Goal: Task Accomplishment & Management: Manage account settings

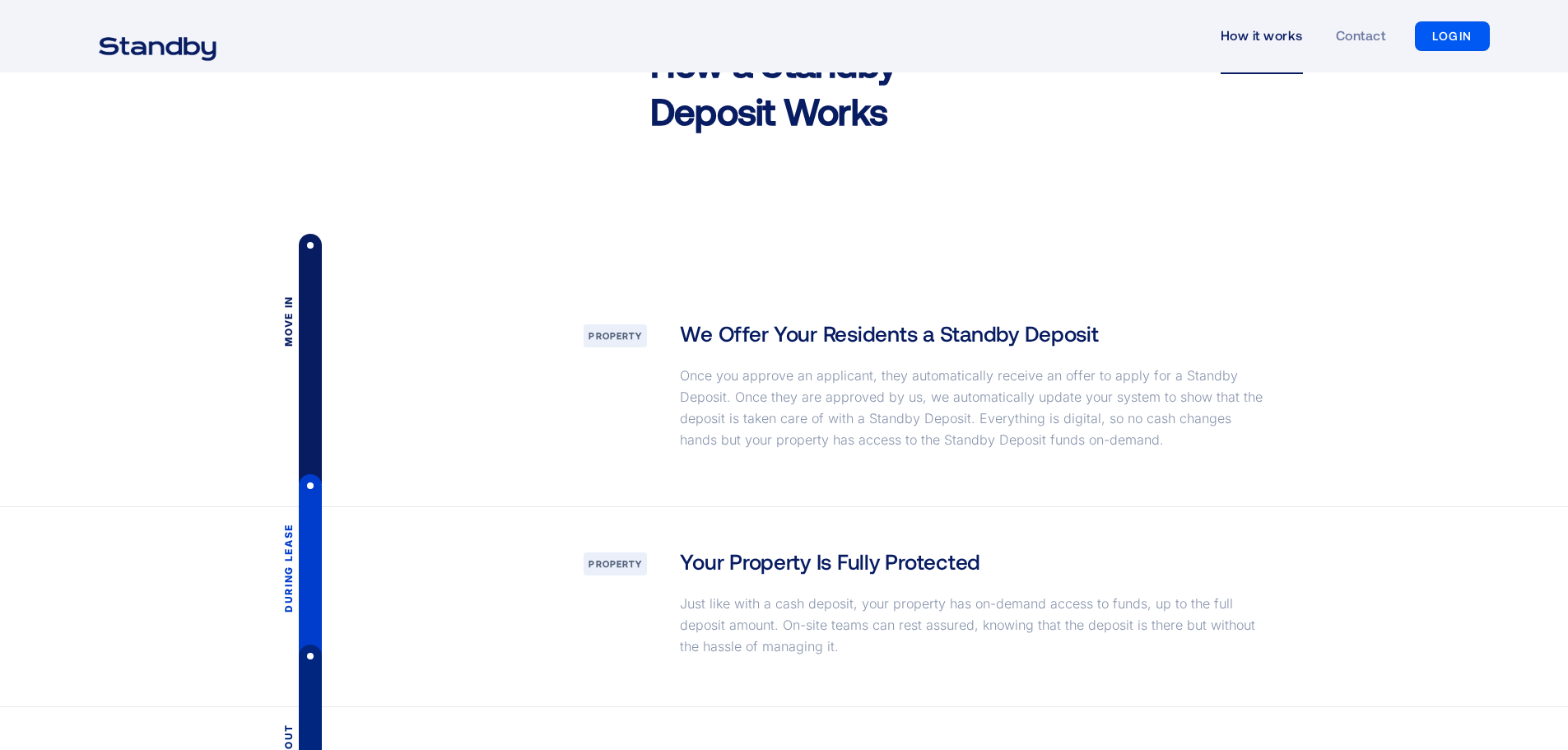
scroll to position [2057, 0]
click at [1466, 25] on link "LOGIN" at bounding box center [1452, 36] width 75 height 30
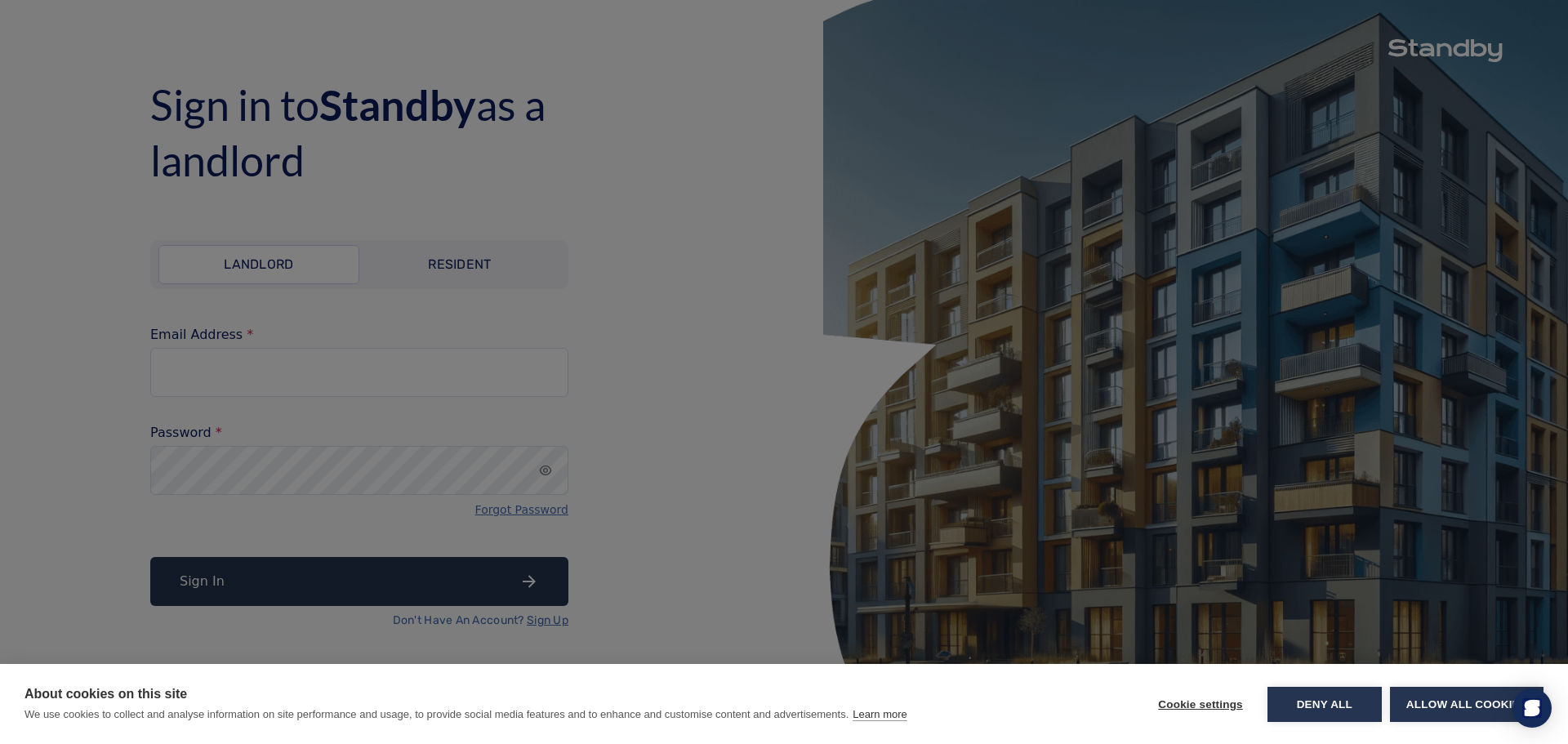
click at [497, 279] on div "About cookies on this site We use cookies to collect and analyse information on…" at bounding box center [784, 372] width 1568 height 744
click at [1436, 702] on button "Allow all cookies" at bounding box center [1467, 704] width 154 height 35
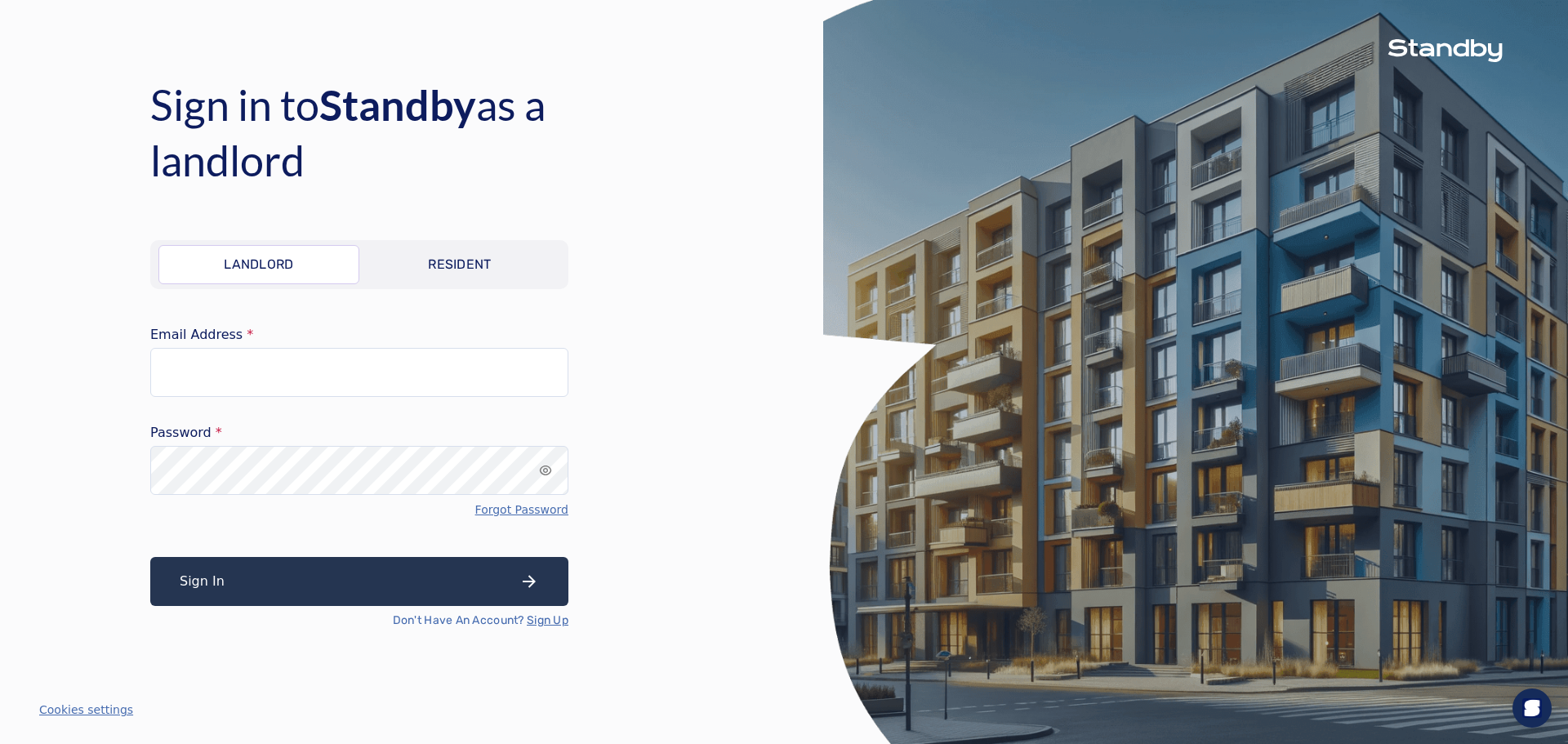
click at [435, 261] on p "Resident" at bounding box center [460, 265] width 64 height 20
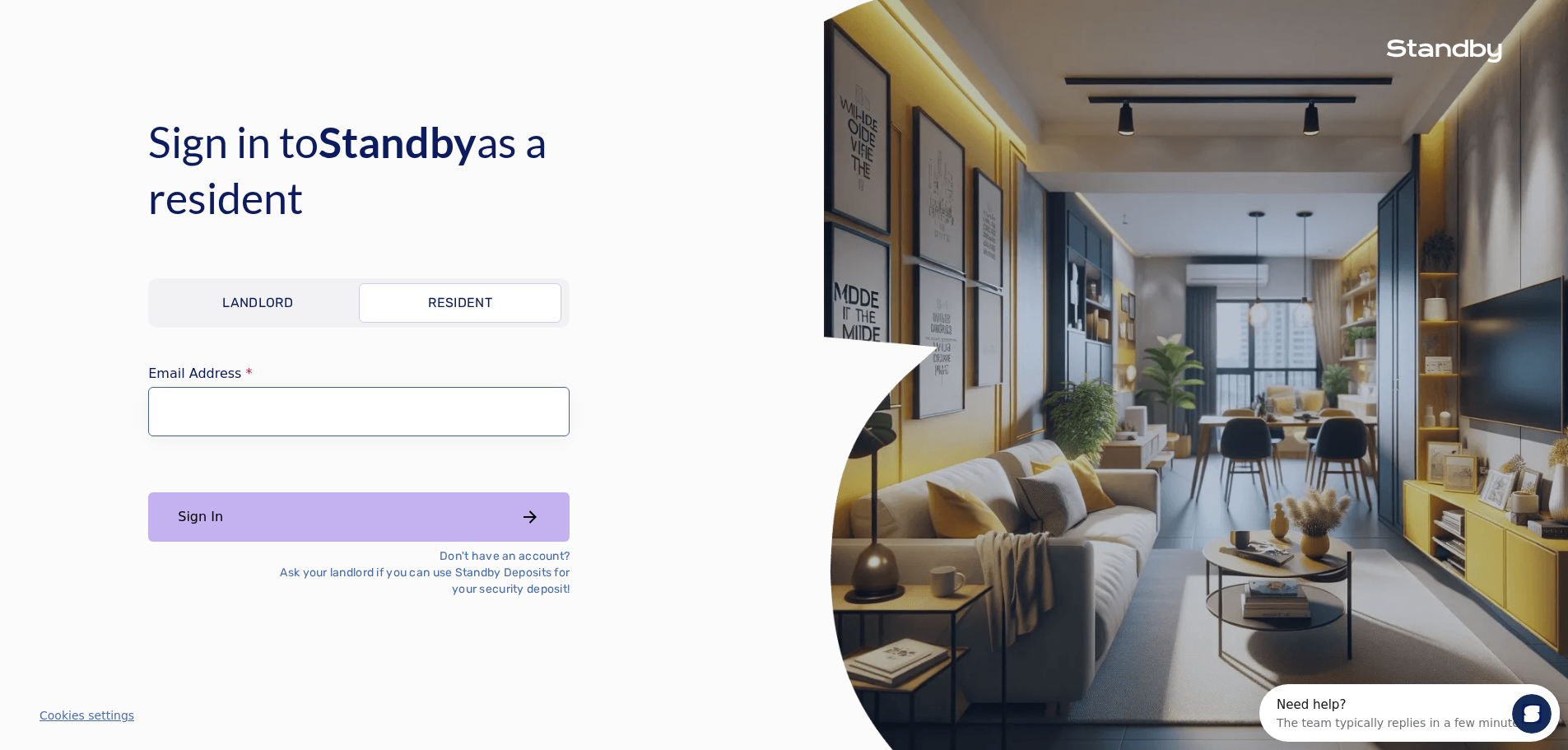
click at [227, 423] on input "Email Address" at bounding box center [359, 412] width 422 height 49
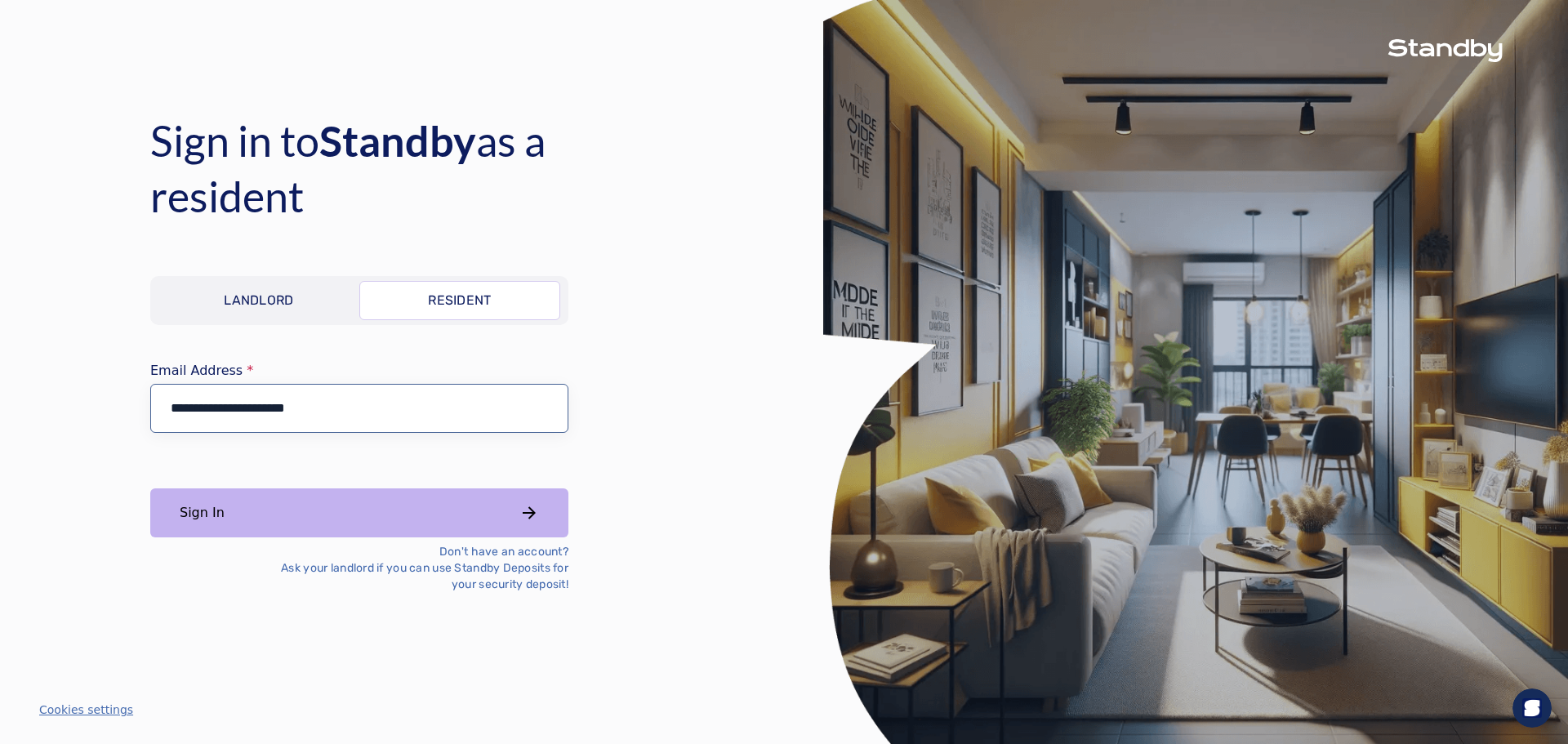
type input "**********"
click at [315, 520] on button "Sign In" at bounding box center [360, 513] width 418 height 49
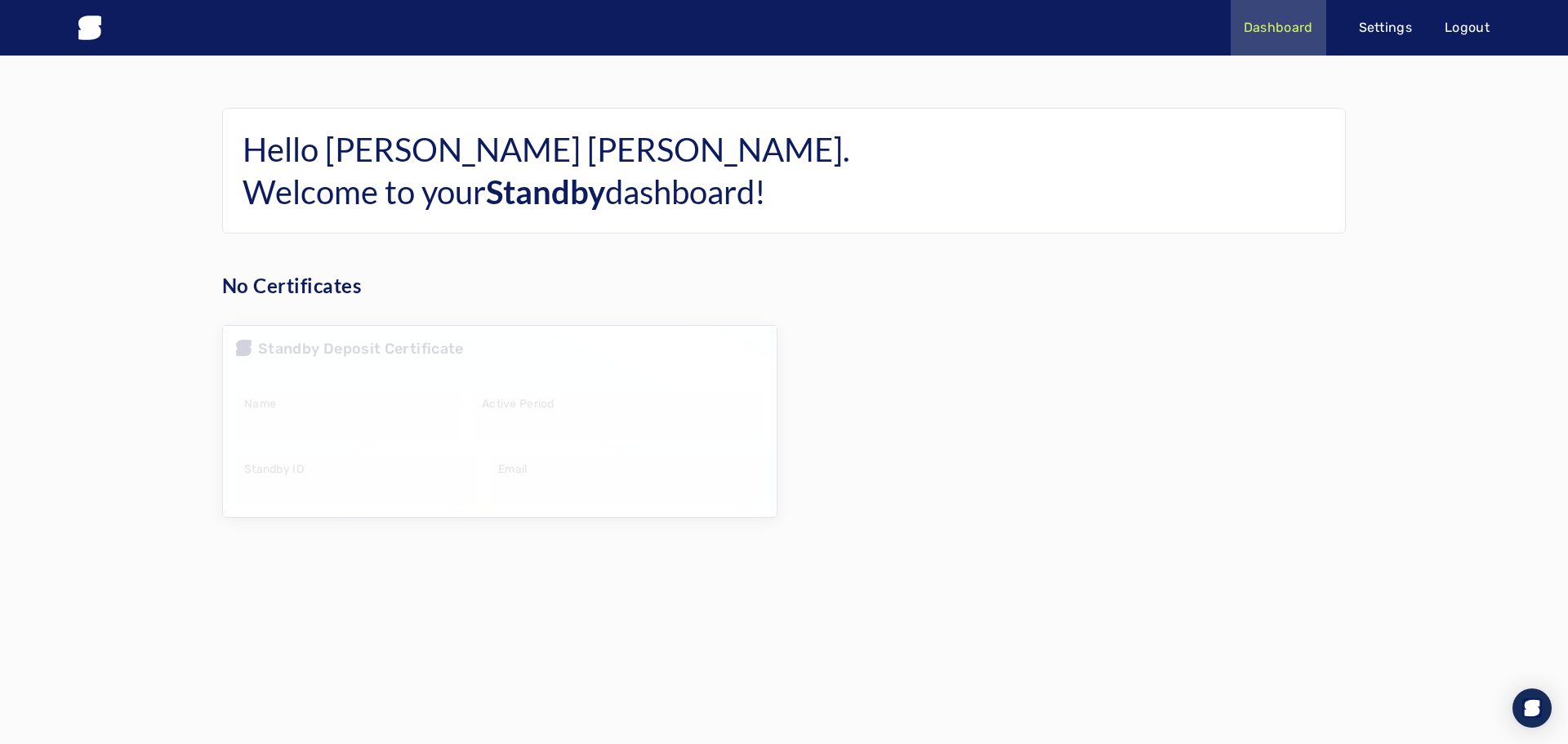
click at [1369, 32] on p "Settings" at bounding box center [1387, 28] width 54 height 20
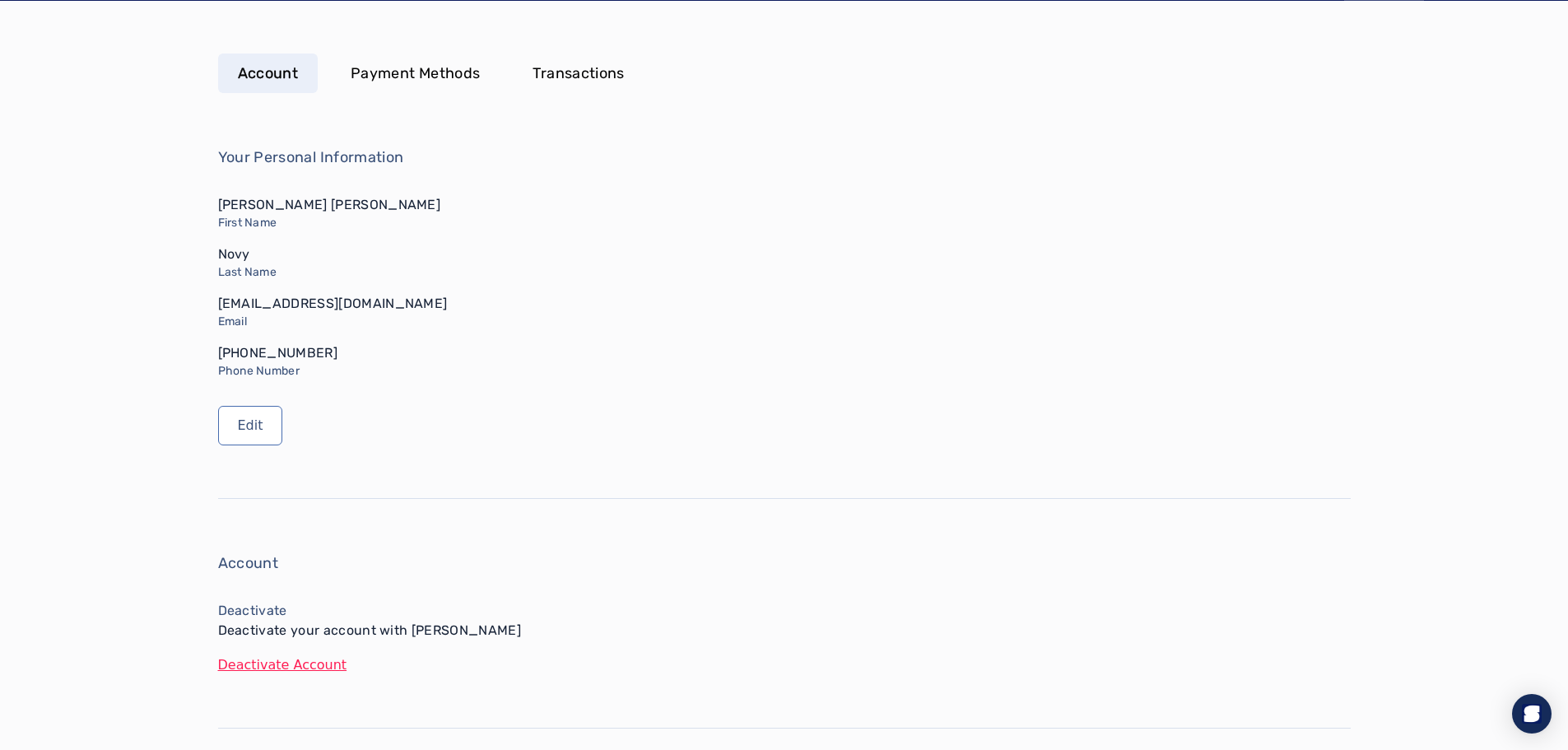
scroll to position [82, 0]
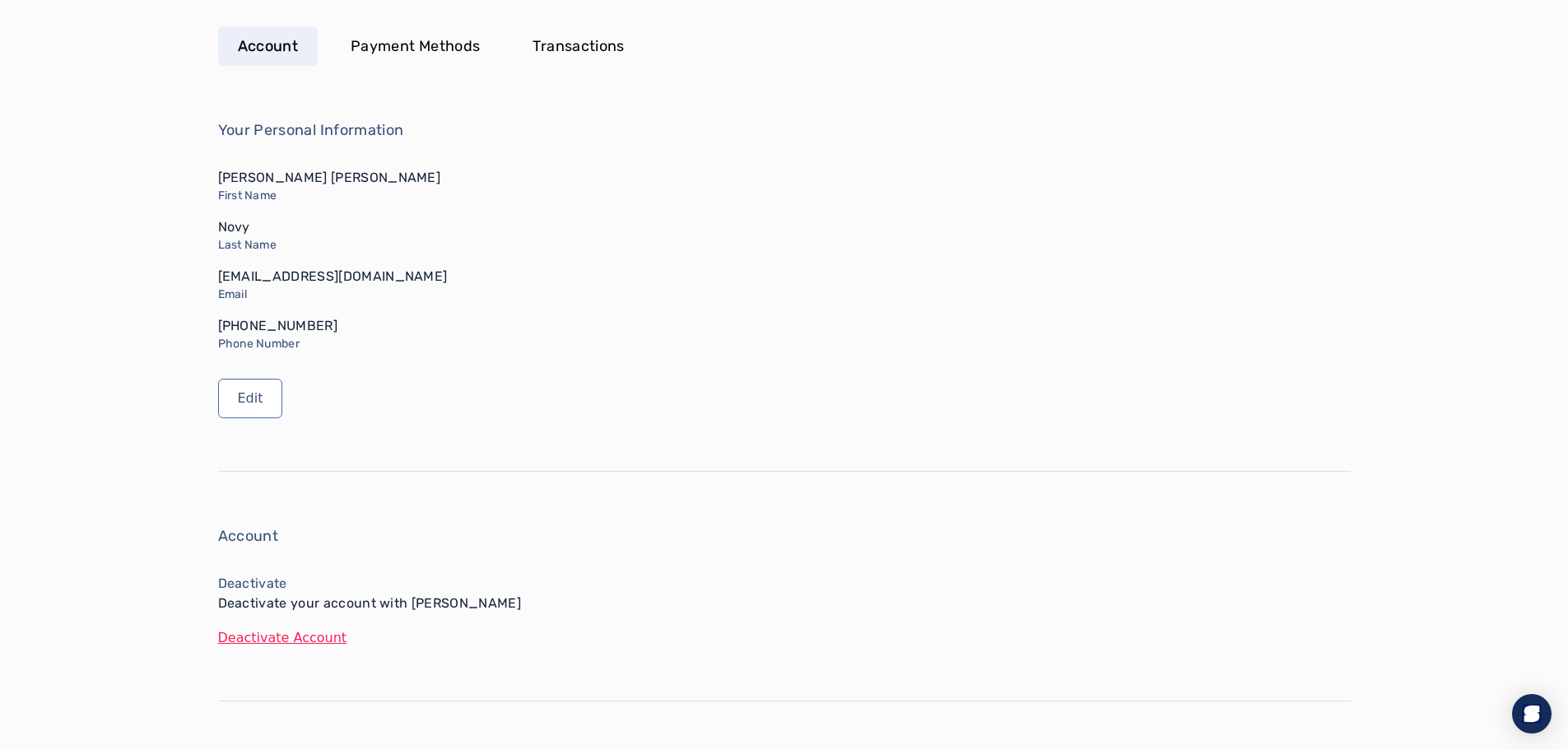
click at [310, 639] on button "Deactivate Account" at bounding box center [785, 638] width 1133 height 20
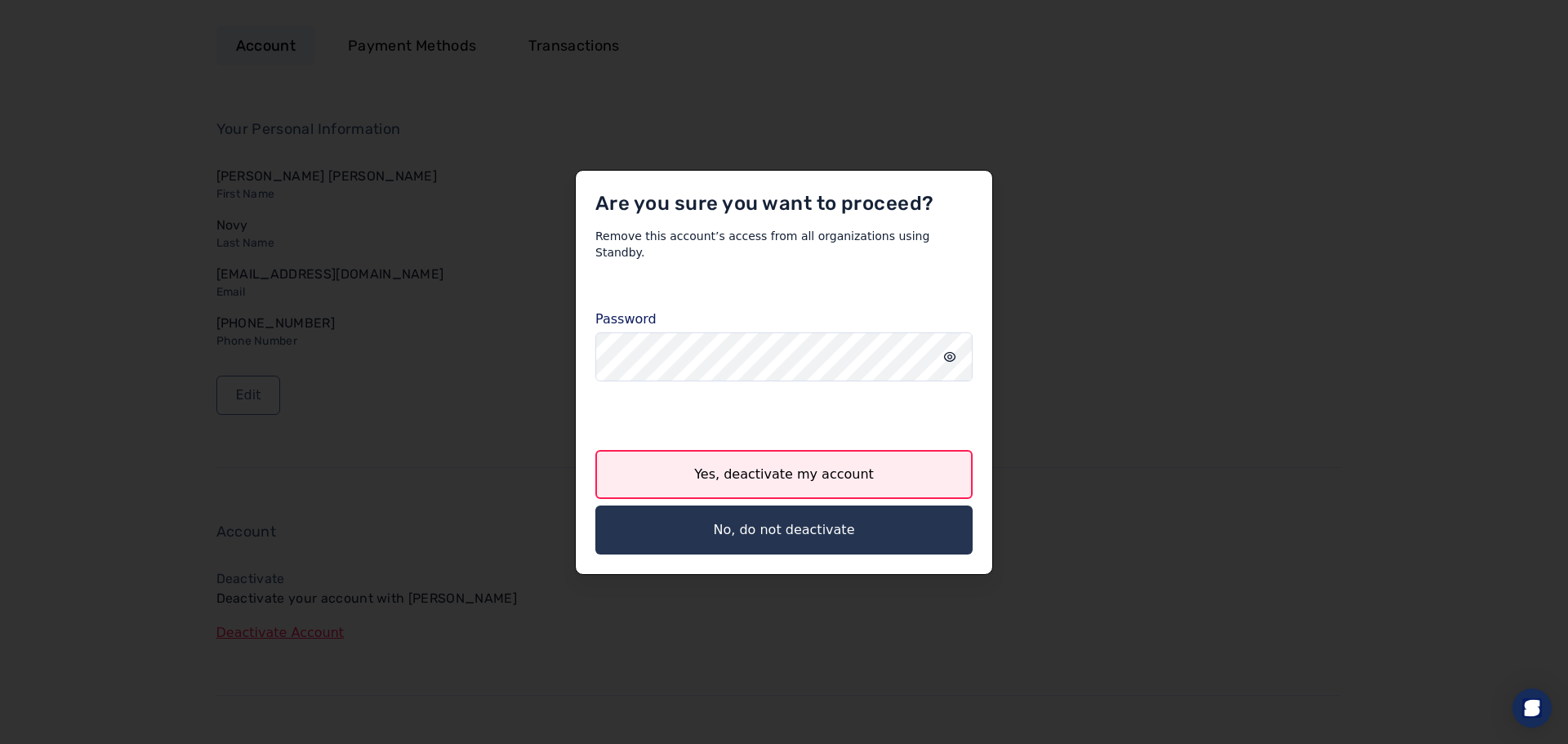
click at [759, 473] on button "Yes, deactivate my account" at bounding box center [784, 474] width 377 height 49
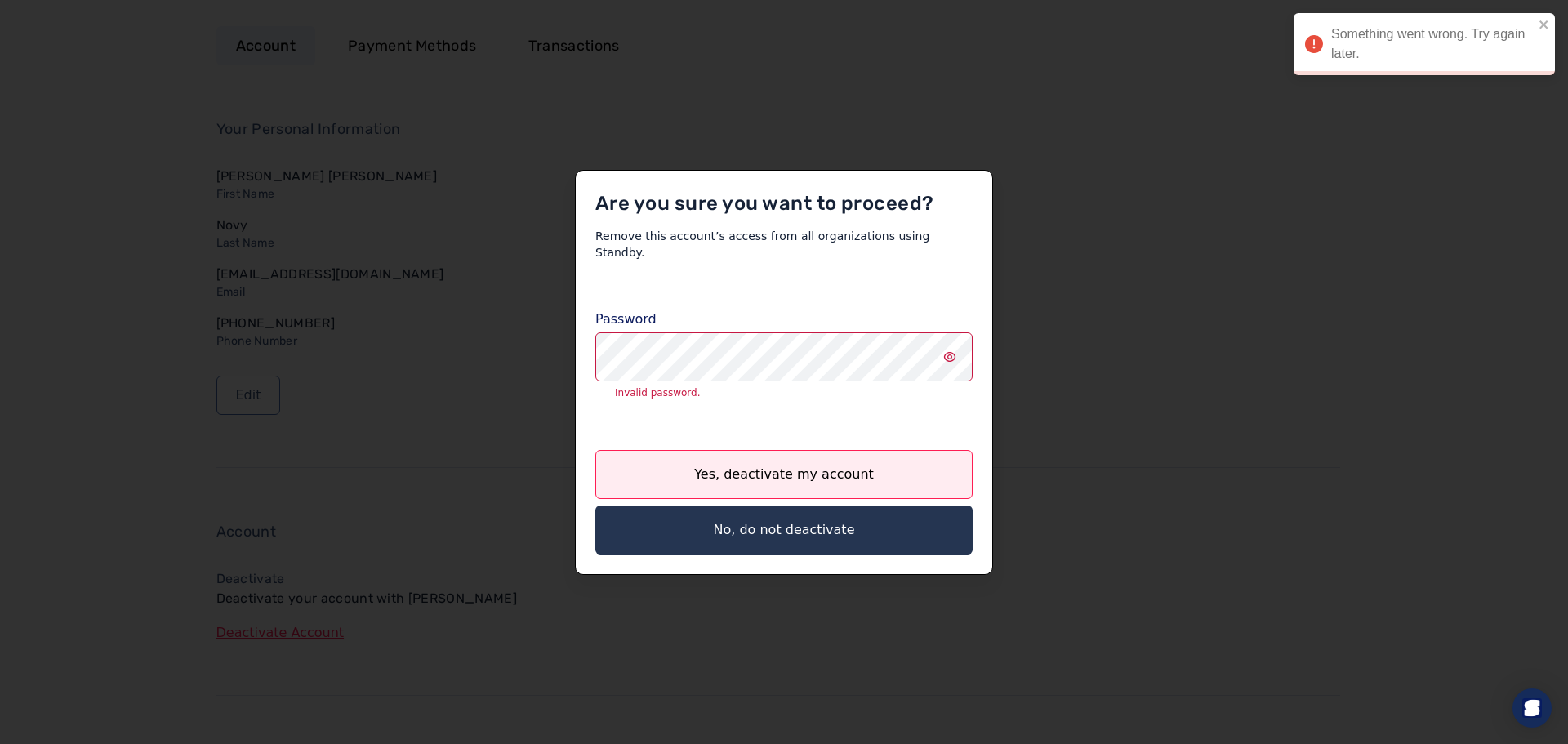
click at [954, 352] on icon "input icon" at bounding box center [950, 357] width 11 height 10
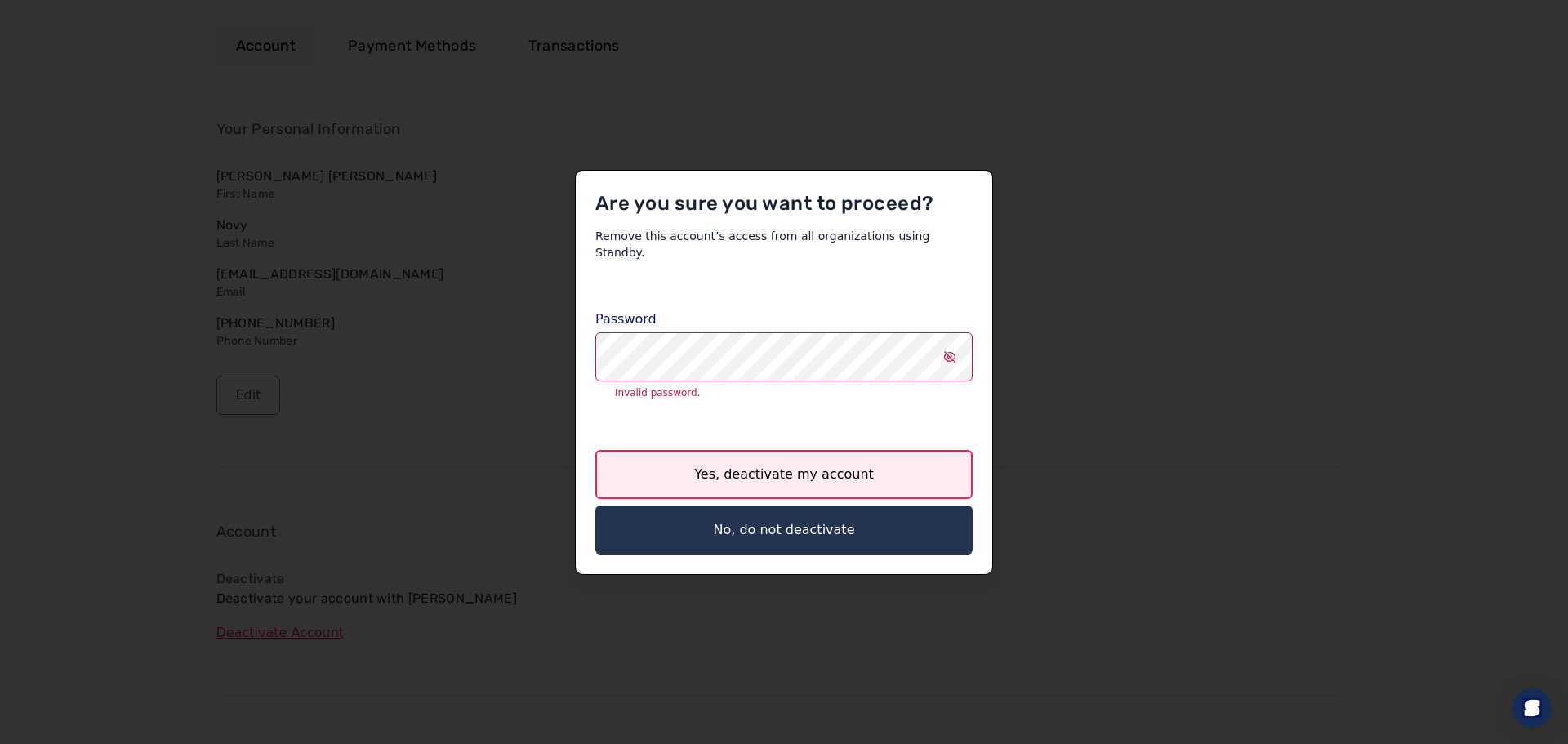
click at [869, 458] on button "Yes, deactivate my account" at bounding box center [784, 474] width 377 height 49
click at [773, 464] on button "Yes, deactivate my account" at bounding box center [784, 474] width 377 height 49
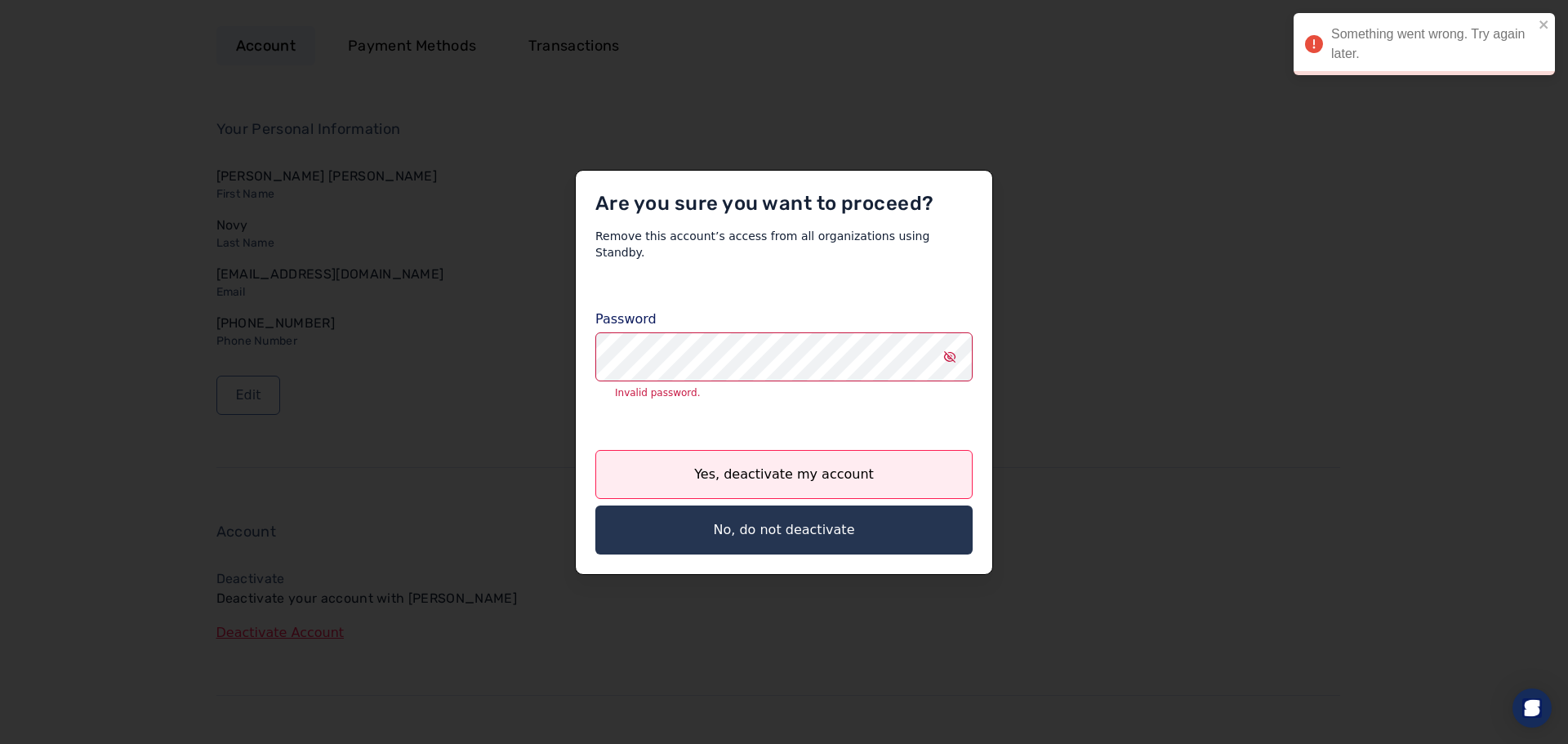
click at [1164, 207] on div at bounding box center [784, 372] width 1568 height 744
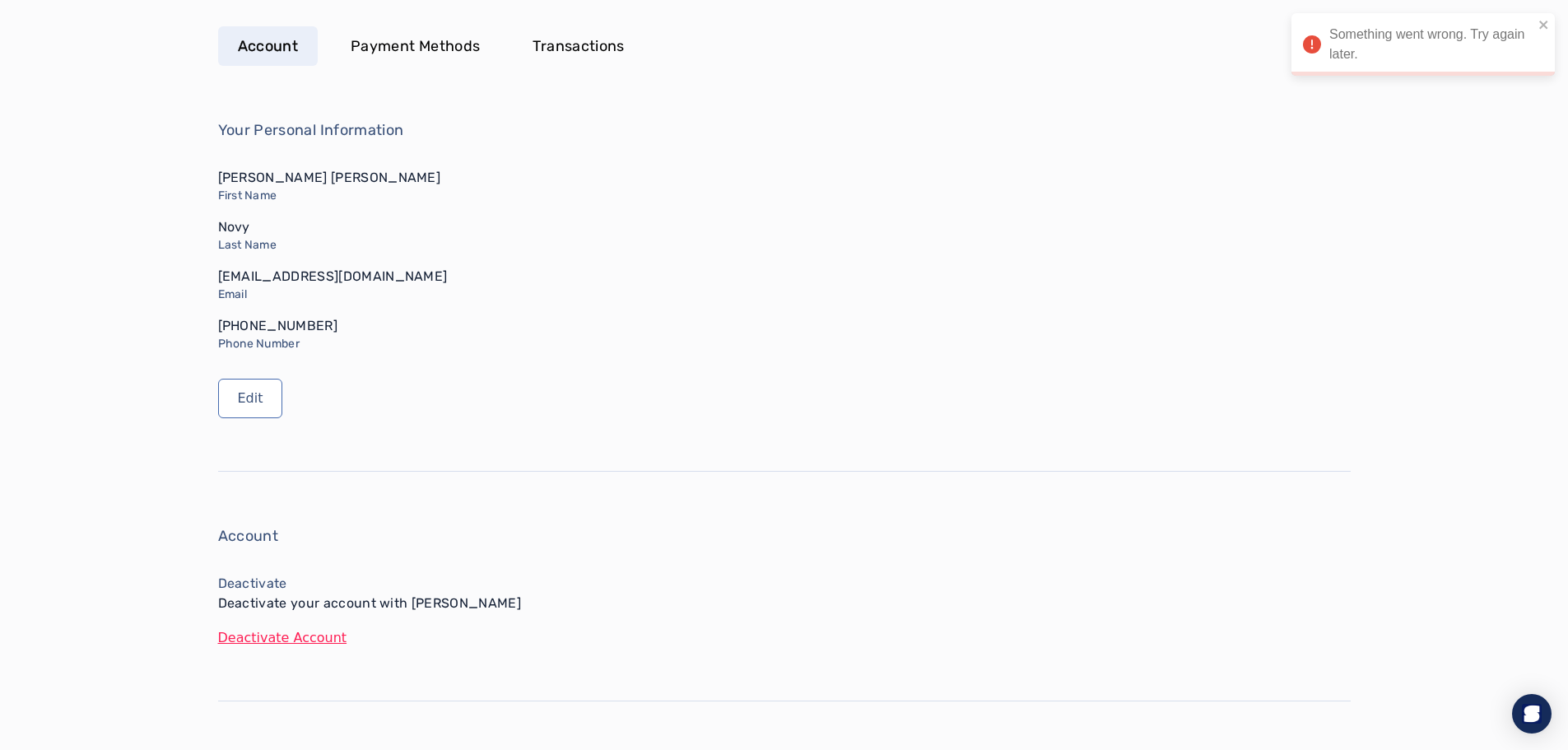
click at [595, 384] on div "Your Personal Information Jennifer Marie First Name Novy Last Name novyjennifer…" at bounding box center [785, 268] width 1133 height 300
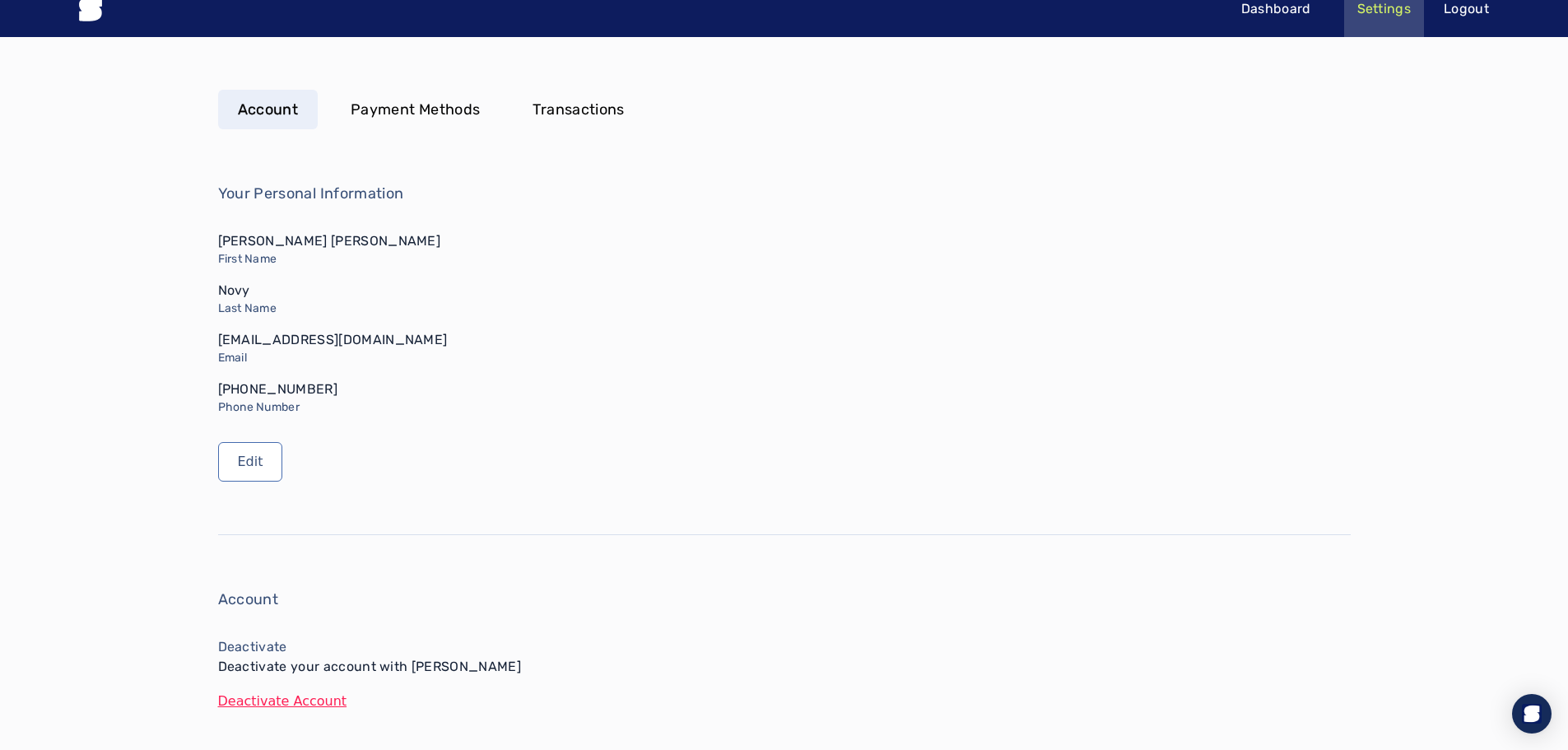
scroll to position [0, 0]
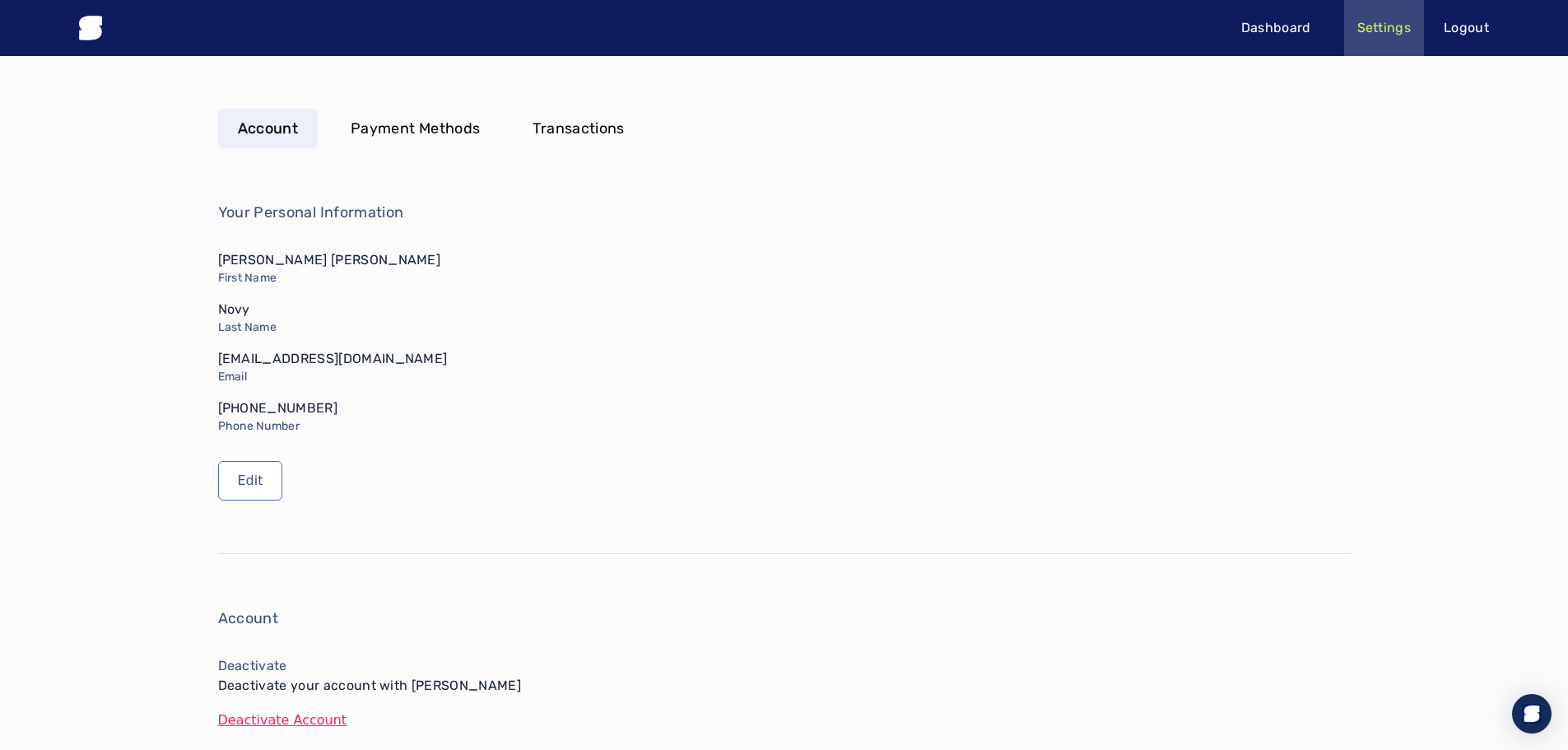
click at [398, 120] on p "Payment Methods" at bounding box center [415, 128] width 129 height 23
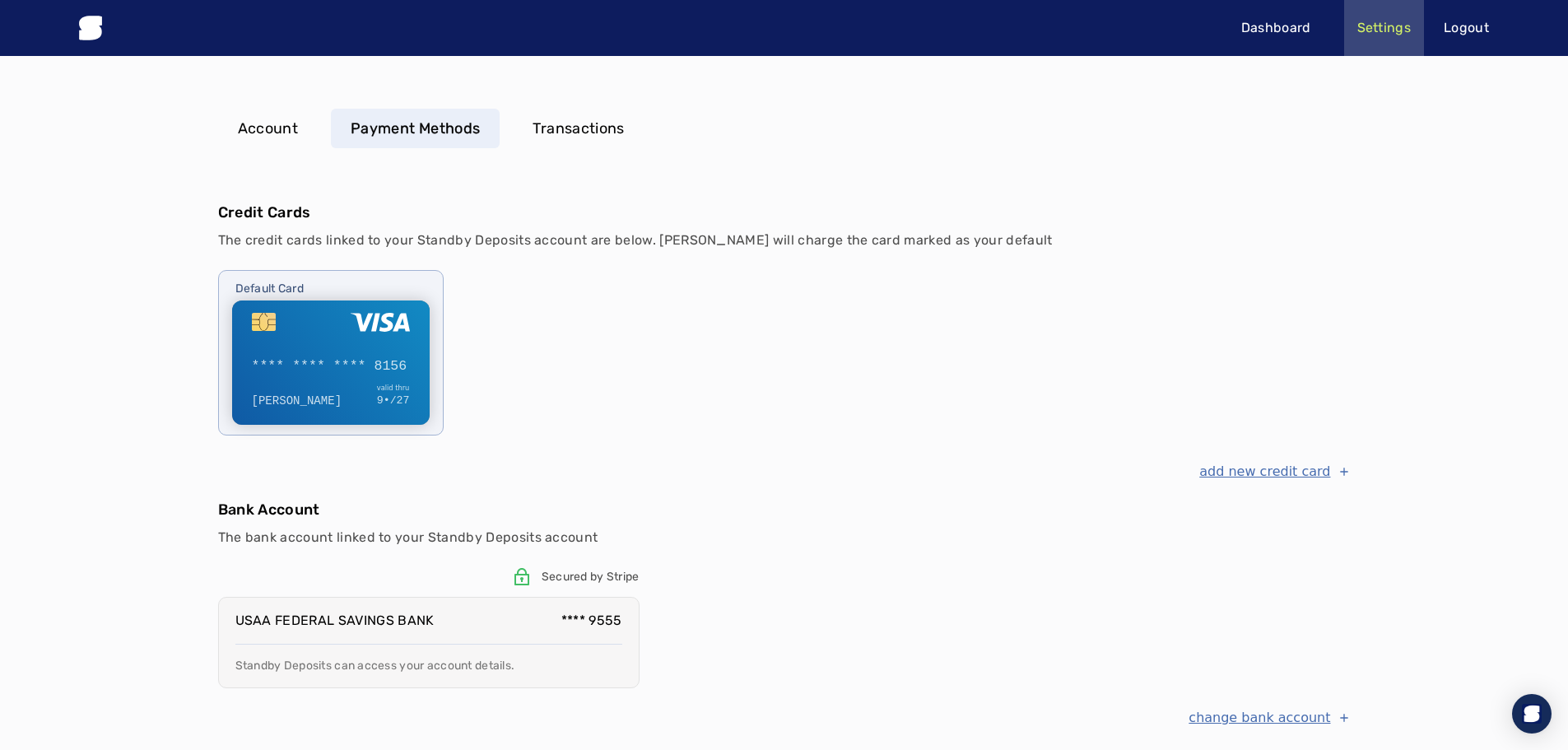
scroll to position [30, 0]
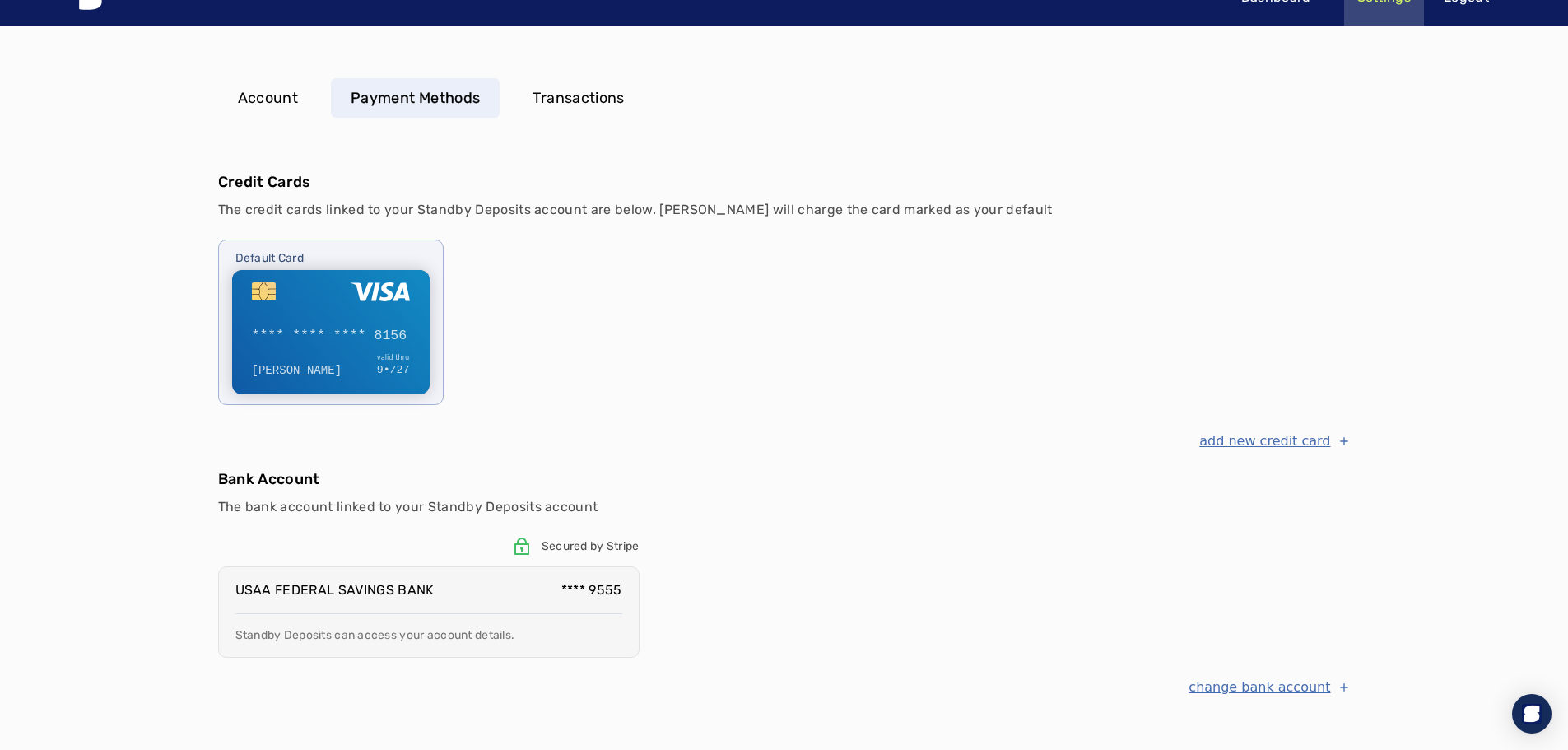
click at [257, 95] on p "Account" at bounding box center [268, 98] width 61 height 23
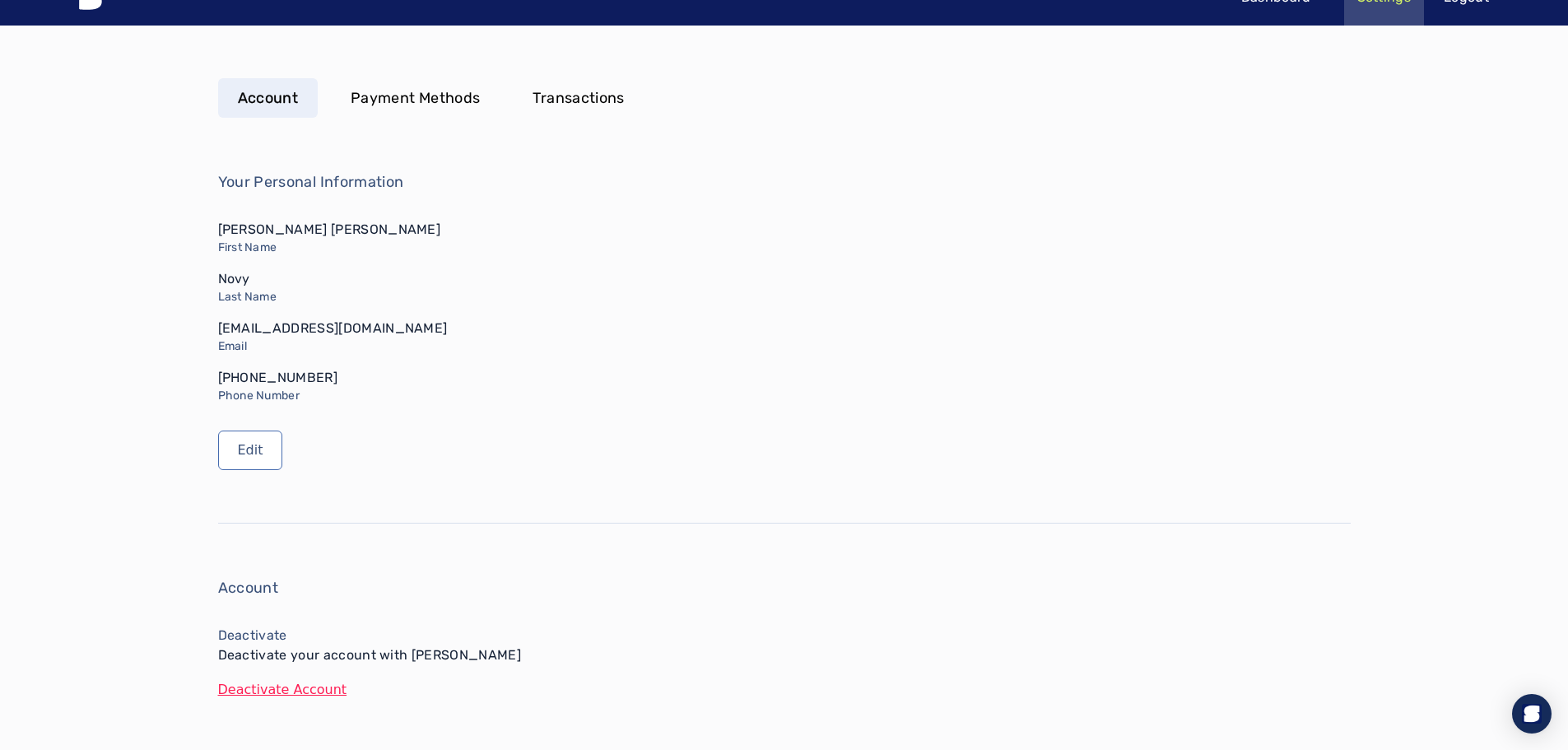
click at [274, 684] on button "Deactivate Account" at bounding box center [785, 690] width 1133 height 20
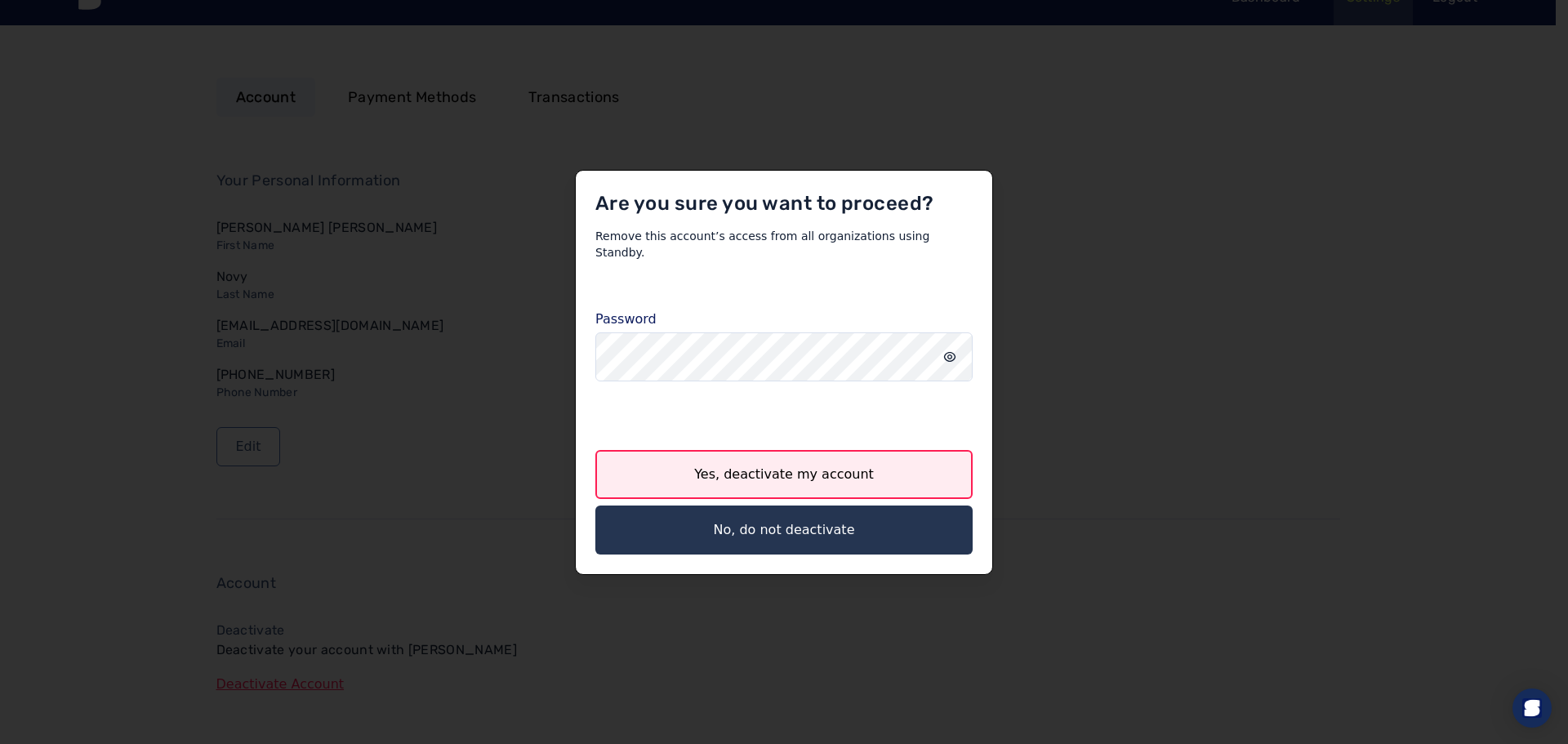
click at [726, 464] on button "Yes, deactivate my account" at bounding box center [784, 474] width 377 height 49
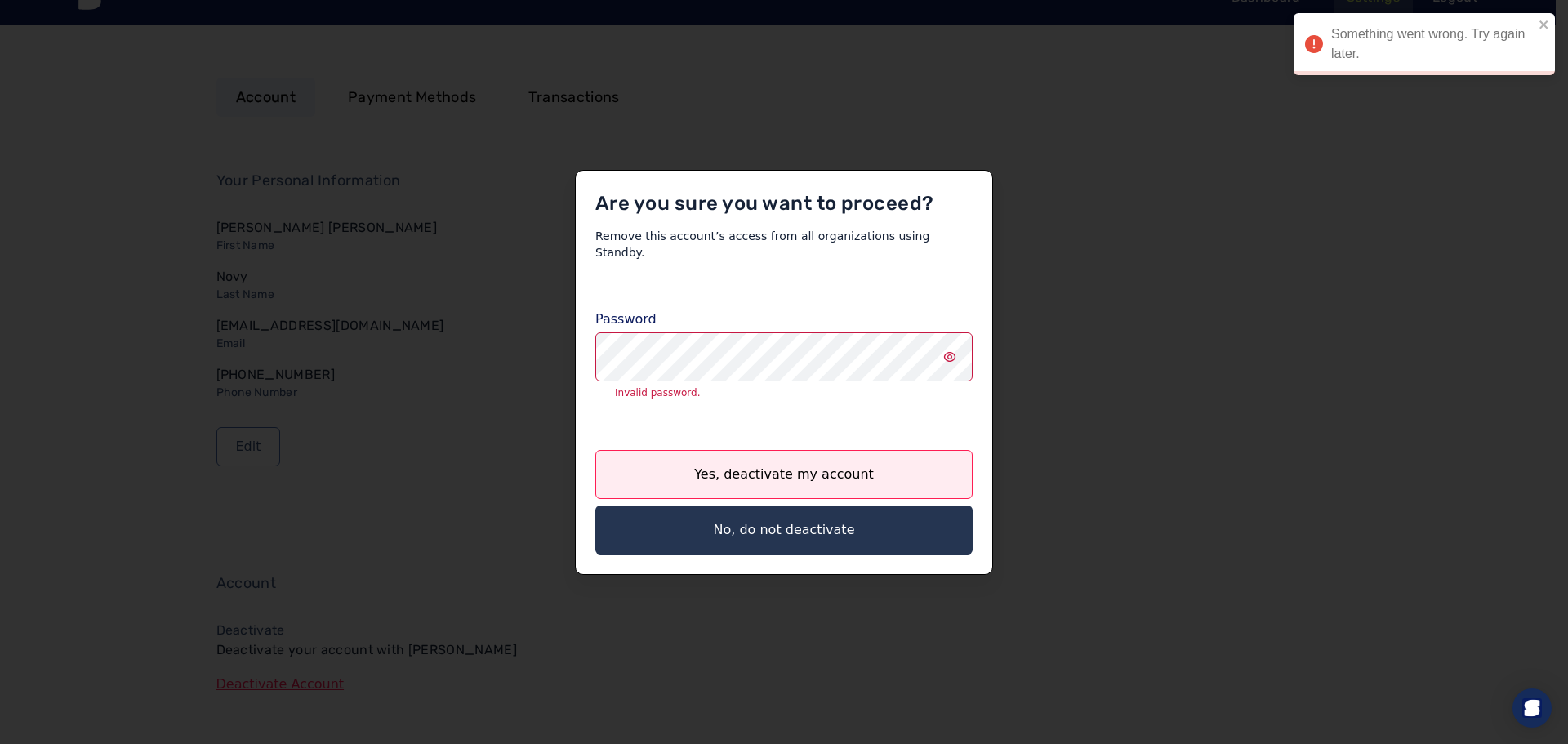
click at [945, 352] on icon "input icon" at bounding box center [950, 357] width 11 height 10
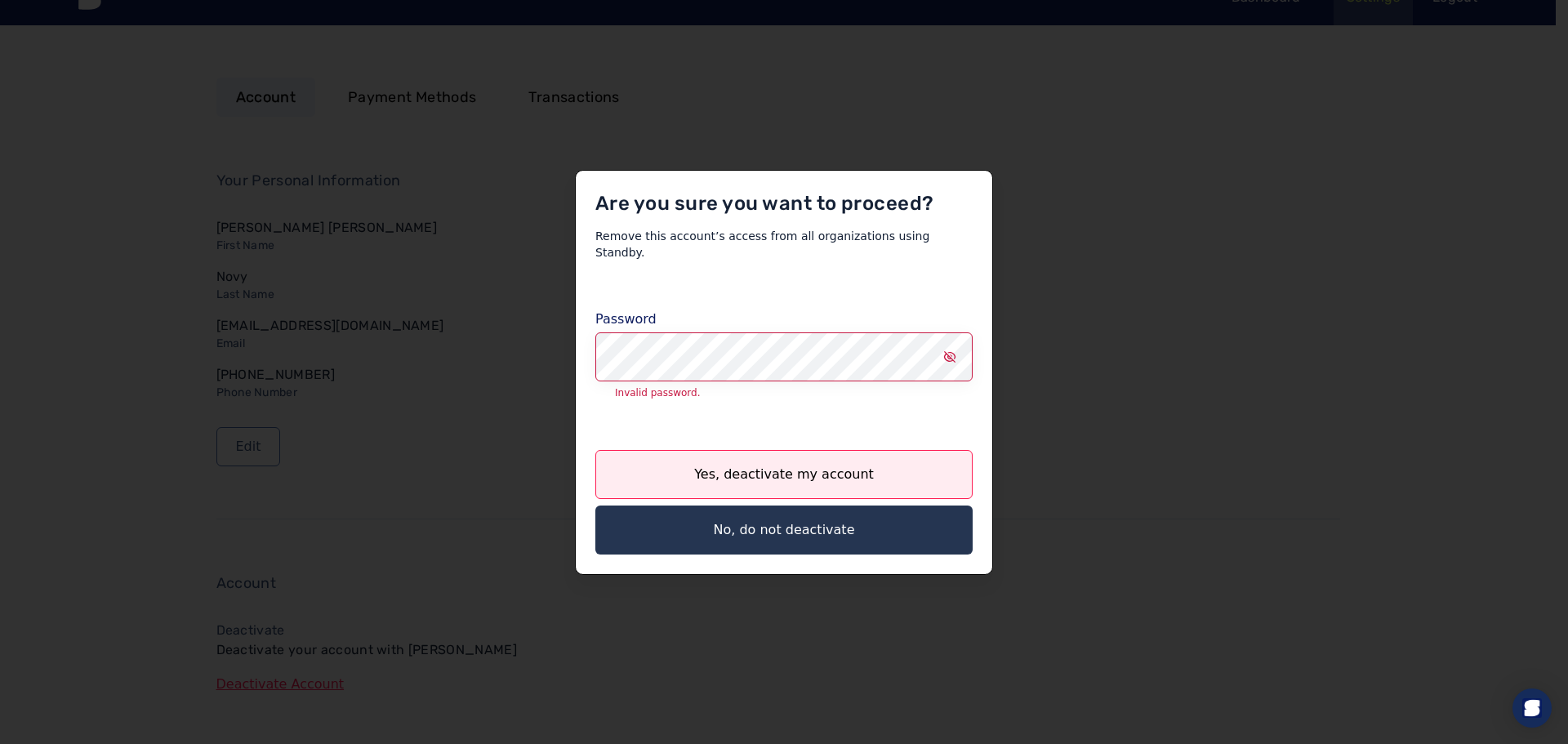
click at [596, 450] on button "Yes, deactivate my account" at bounding box center [784, 474] width 377 height 49
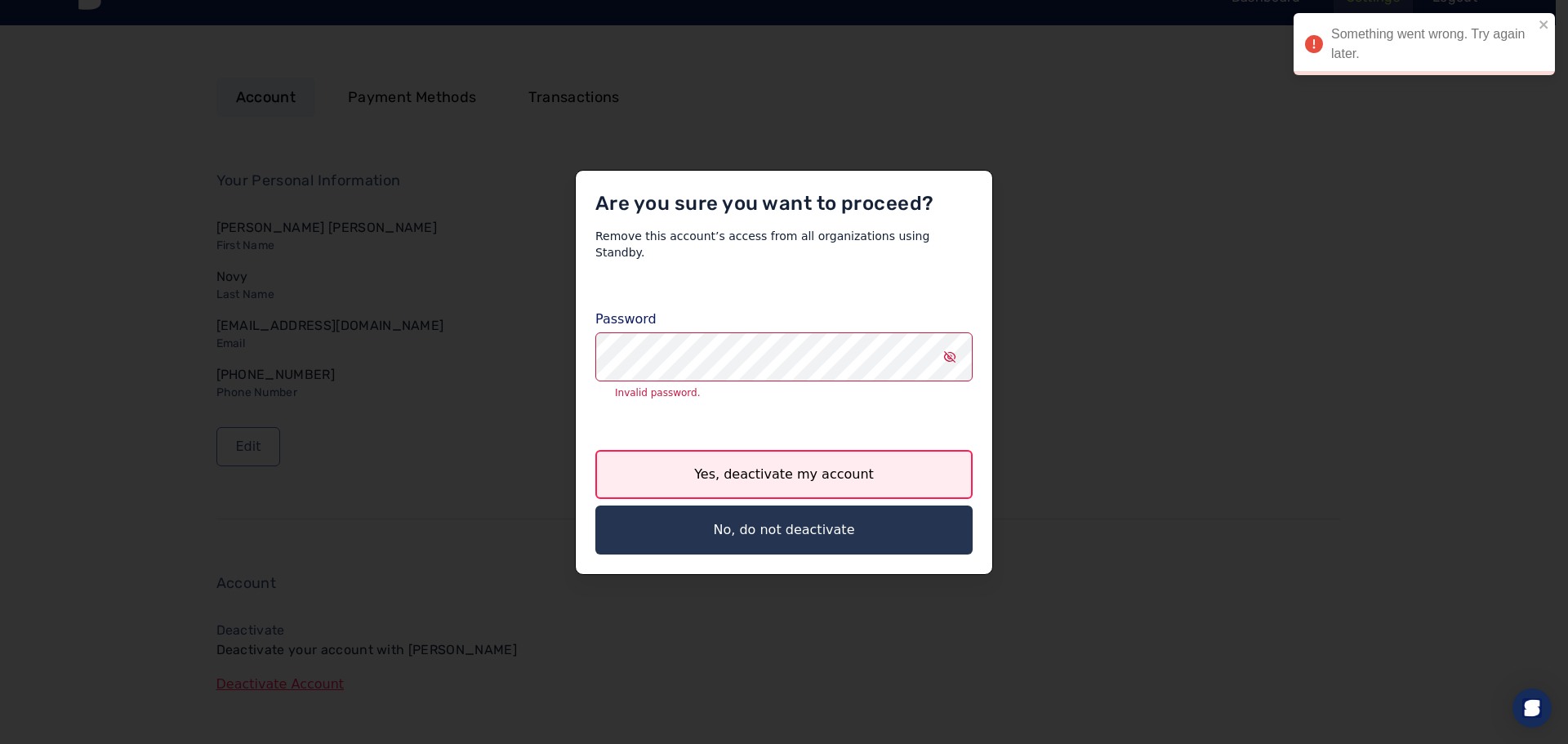
click at [743, 474] on button "Yes, deactivate my account" at bounding box center [784, 474] width 377 height 49
click at [686, 465] on button "Yes, deactivate my account" at bounding box center [784, 474] width 377 height 49
click at [1285, 336] on div at bounding box center [784, 372] width 1568 height 744
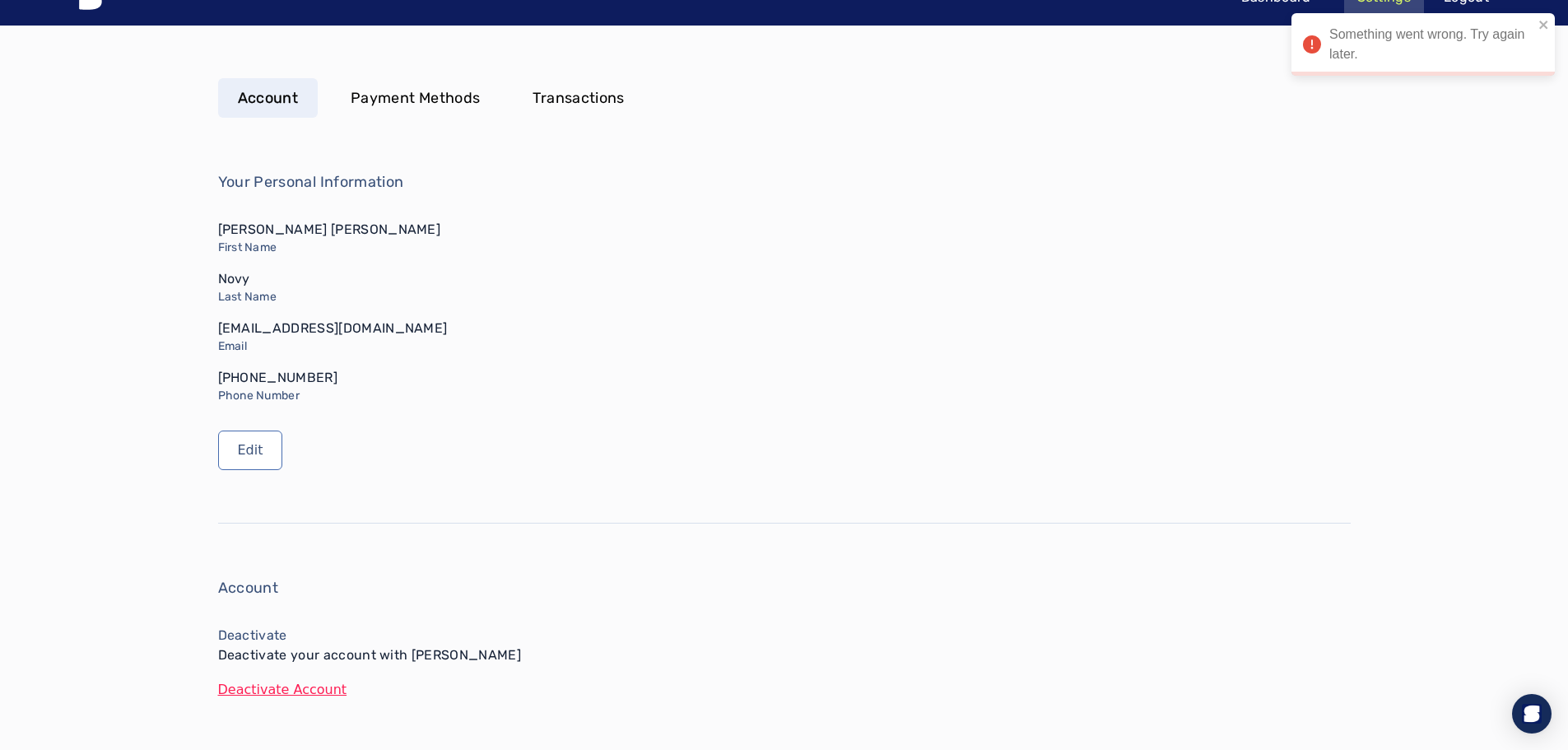
click at [574, 356] on div "Jennifer Marie First Name Novy Last Name novyjenniferm@gmail.com Email (907) 20…" at bounding box center [785, 312] width 1133 height 184
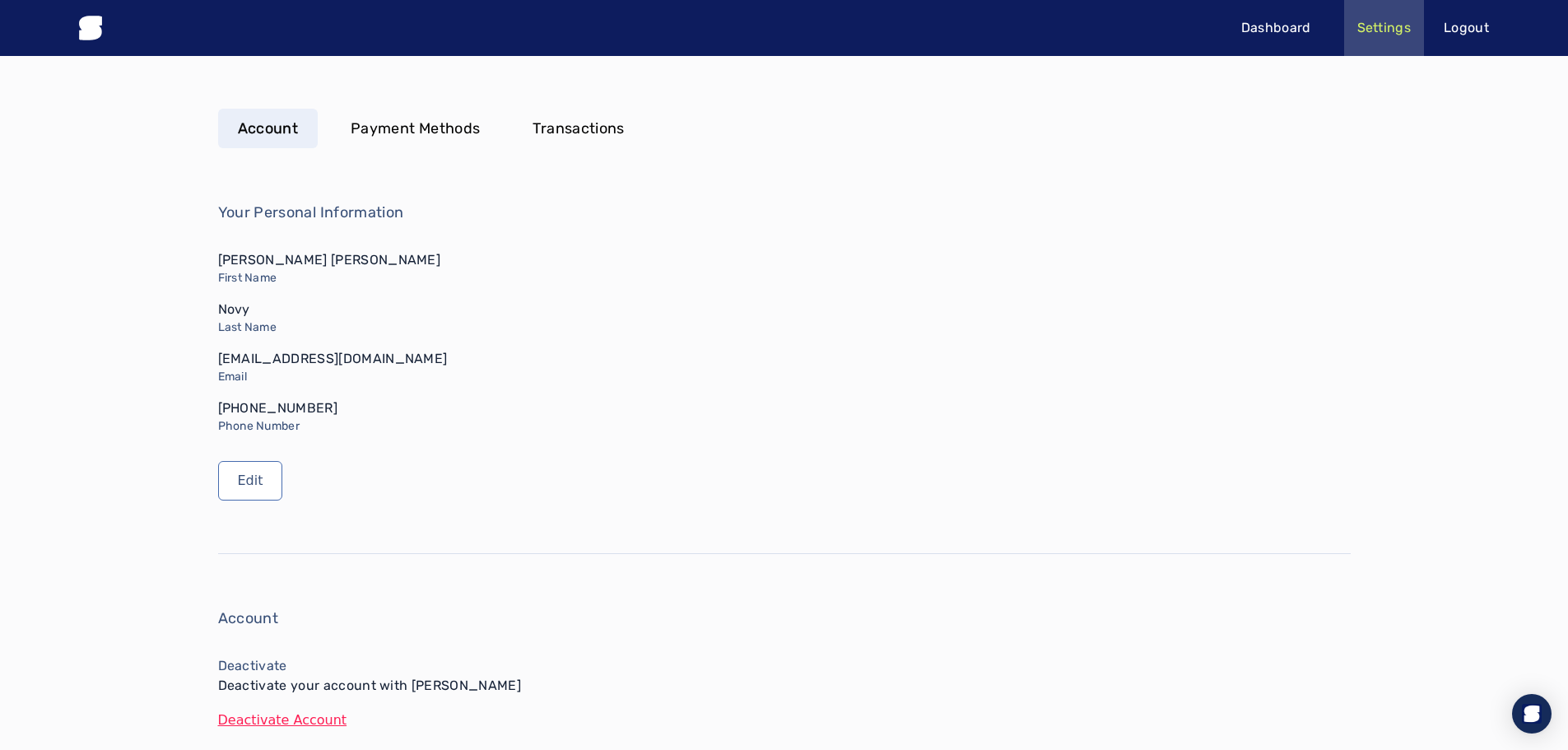
click at [1449, 21] on p "Logout" at bounding box center [1466, 28] width 45 height 20
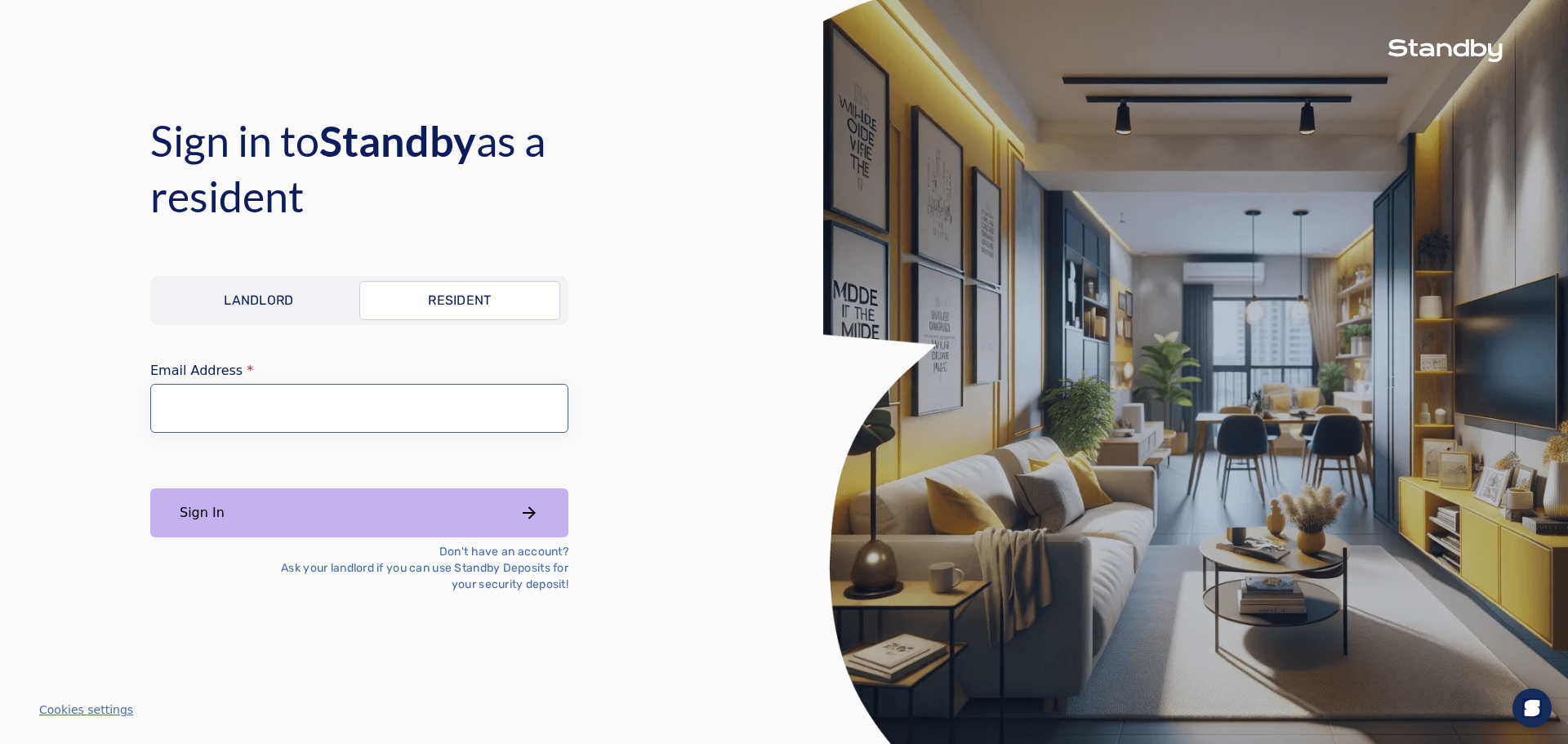
click at [305, 403] on input "Email Address" at bounding box center [360, 408] width 418 height 49
type input "**********"
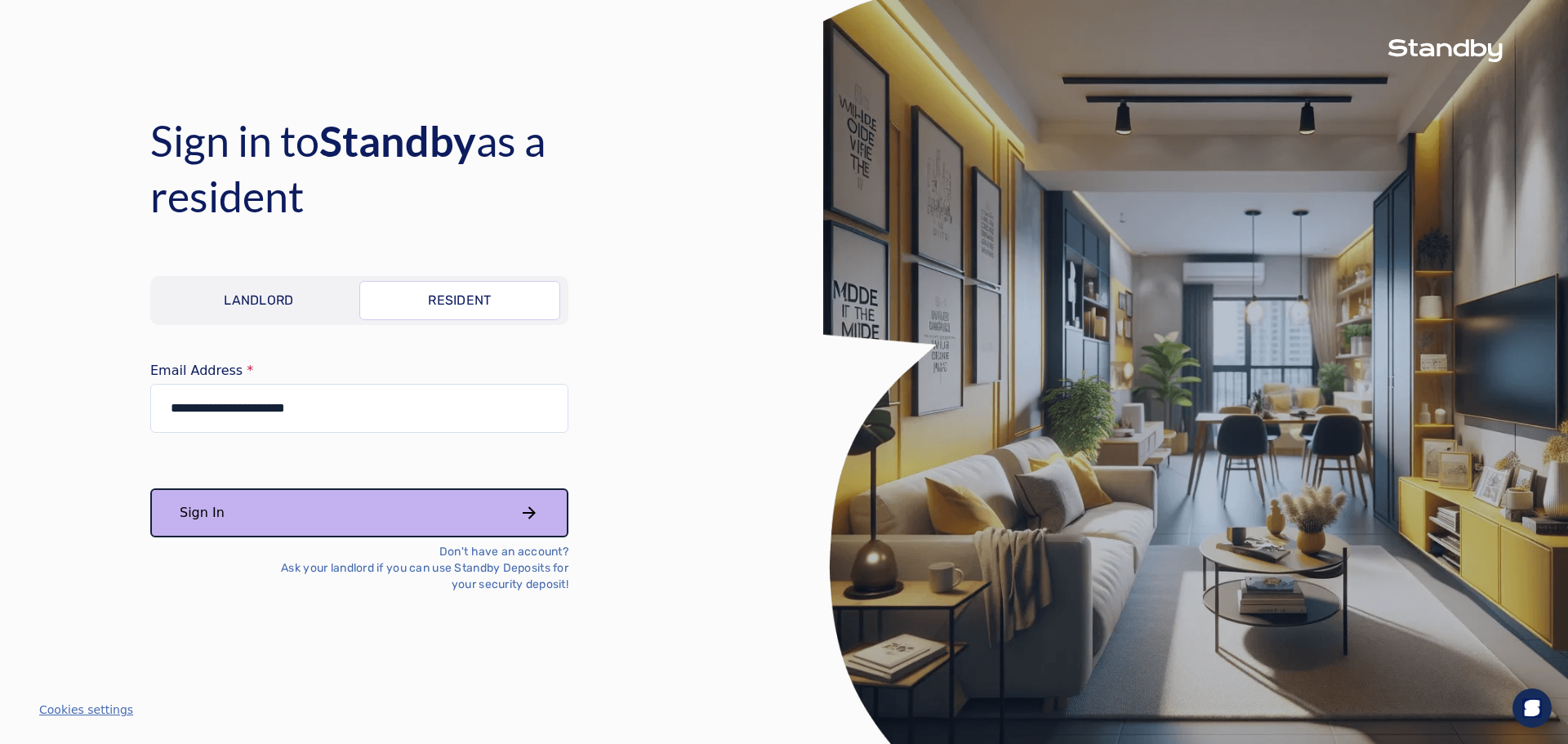
click at [259, 506] on button "Sign In" at bounding box center [360, 513] width 418 height 49
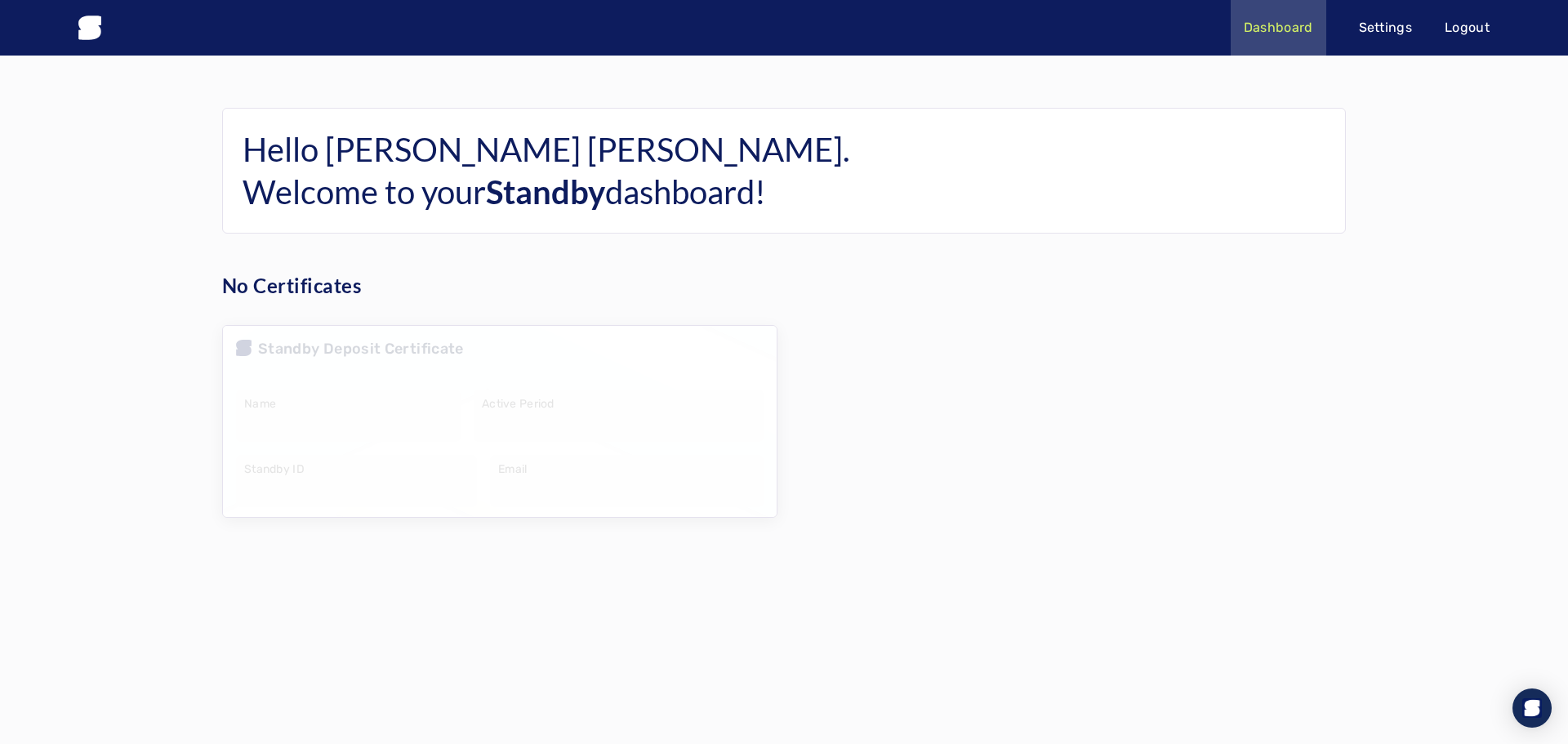
click at [515, 399] on div at bounding box center [500, 421] width 554 height 191
click at [1390, 22] on p "Settings" at bounding box center [1387, 28] width 54 height 20
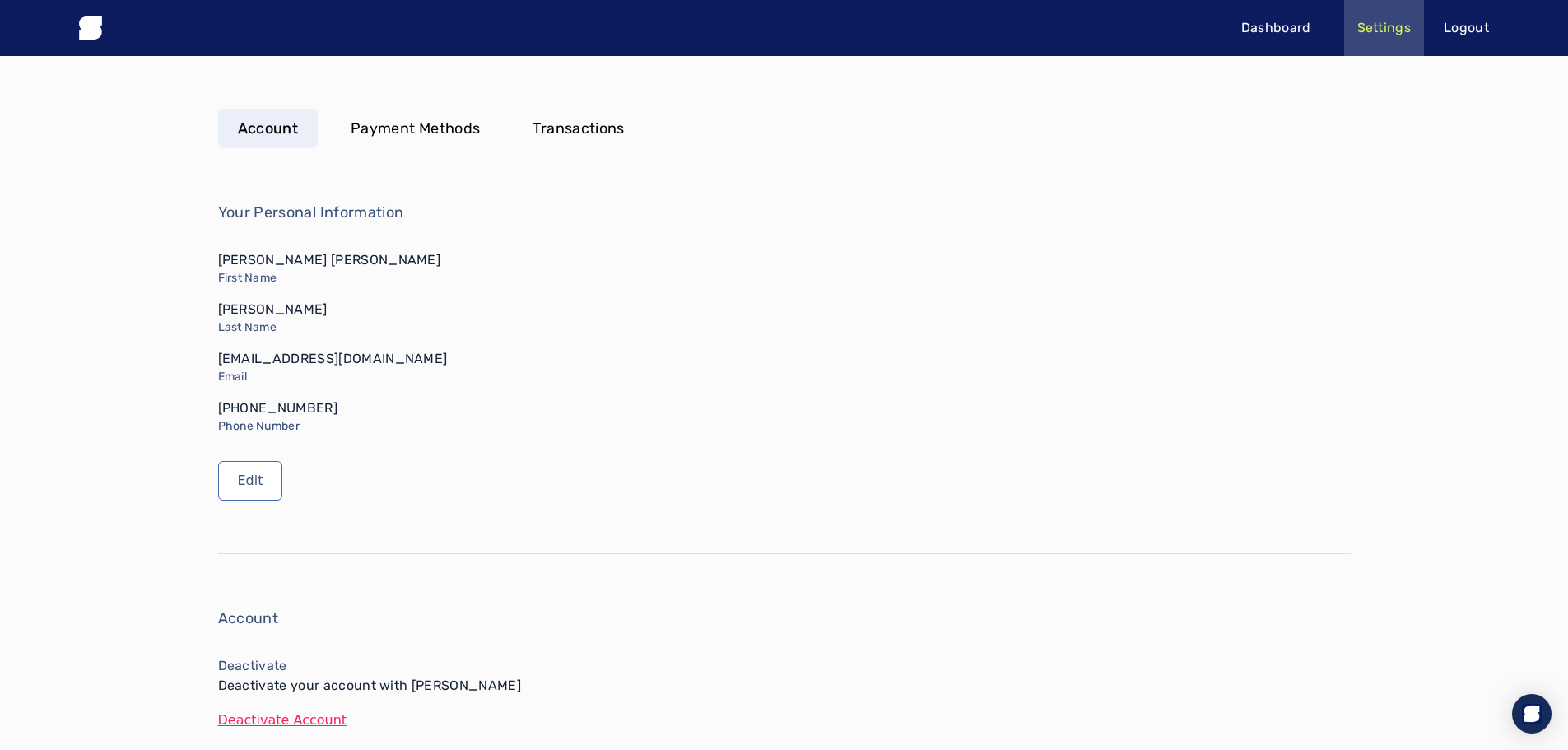
click at [562, 132] on p "Transactions" at bounding box center [578, 128] width 91 height 23
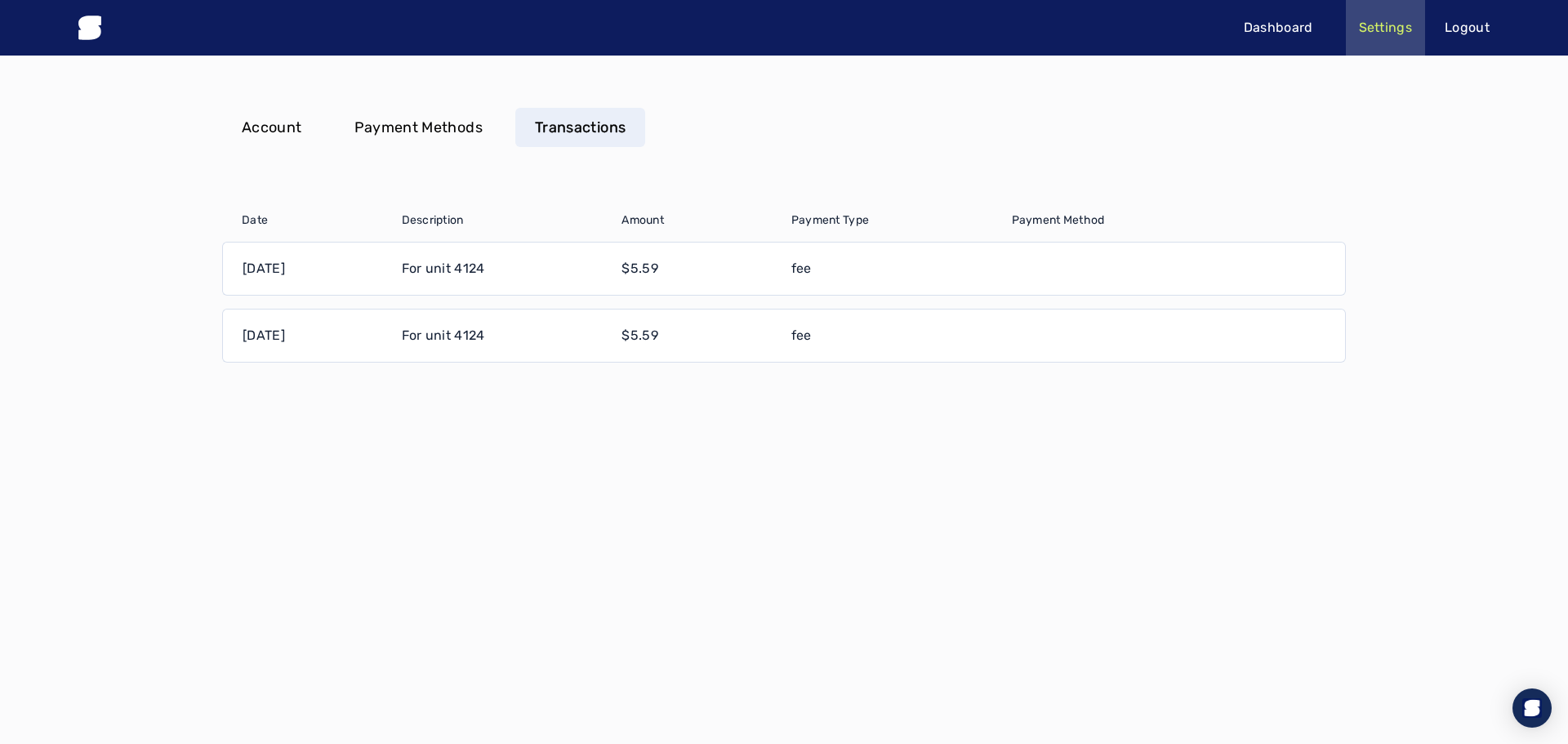
click at [398, 133] on p "Payment Methods" at bounding box center [418, 127] width 128 height 23
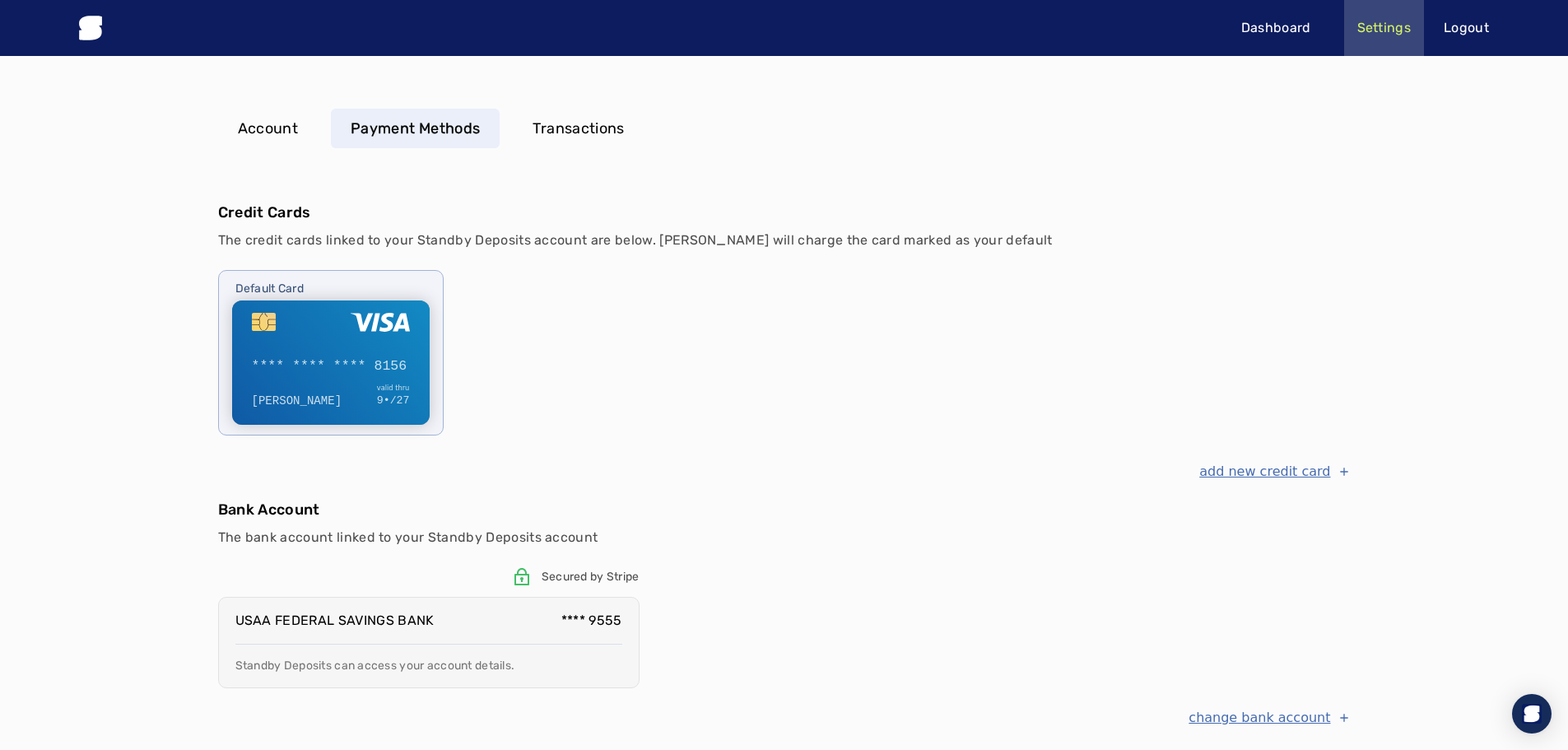
click at [274, 329] on div at bounding box center [266, 322] width 28 height 18
click at [616, 613] on p "**** 9555" at bounding box center [592, 621] width 61 height 20
click at [614, 613] on p "**** 9555" at bounding box center [592, 621] width 61 height 20
click at [1248, 469] on button "add new credit card" at bounding box center [1275, 472] width 151 height 20
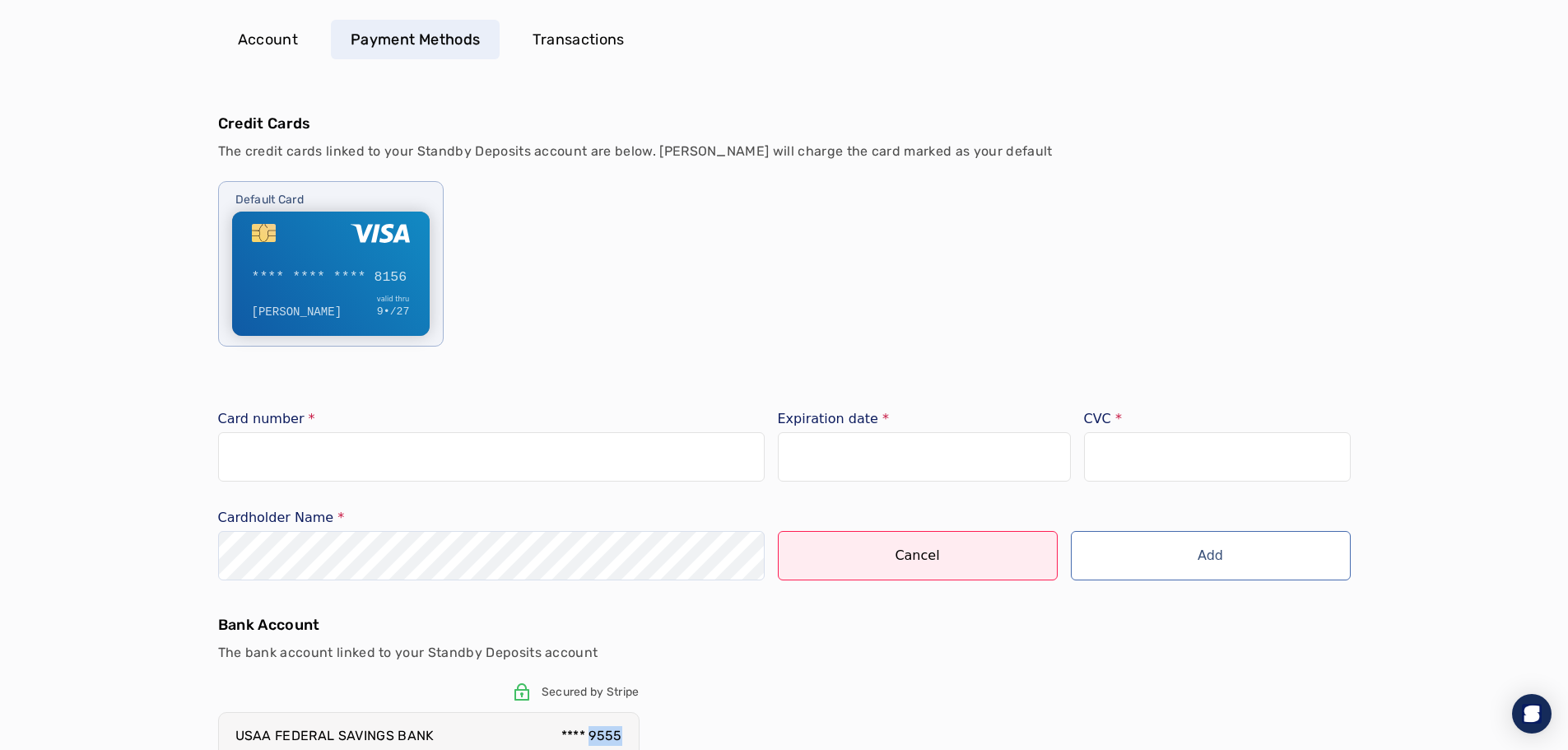
scroll to position [235, 0]
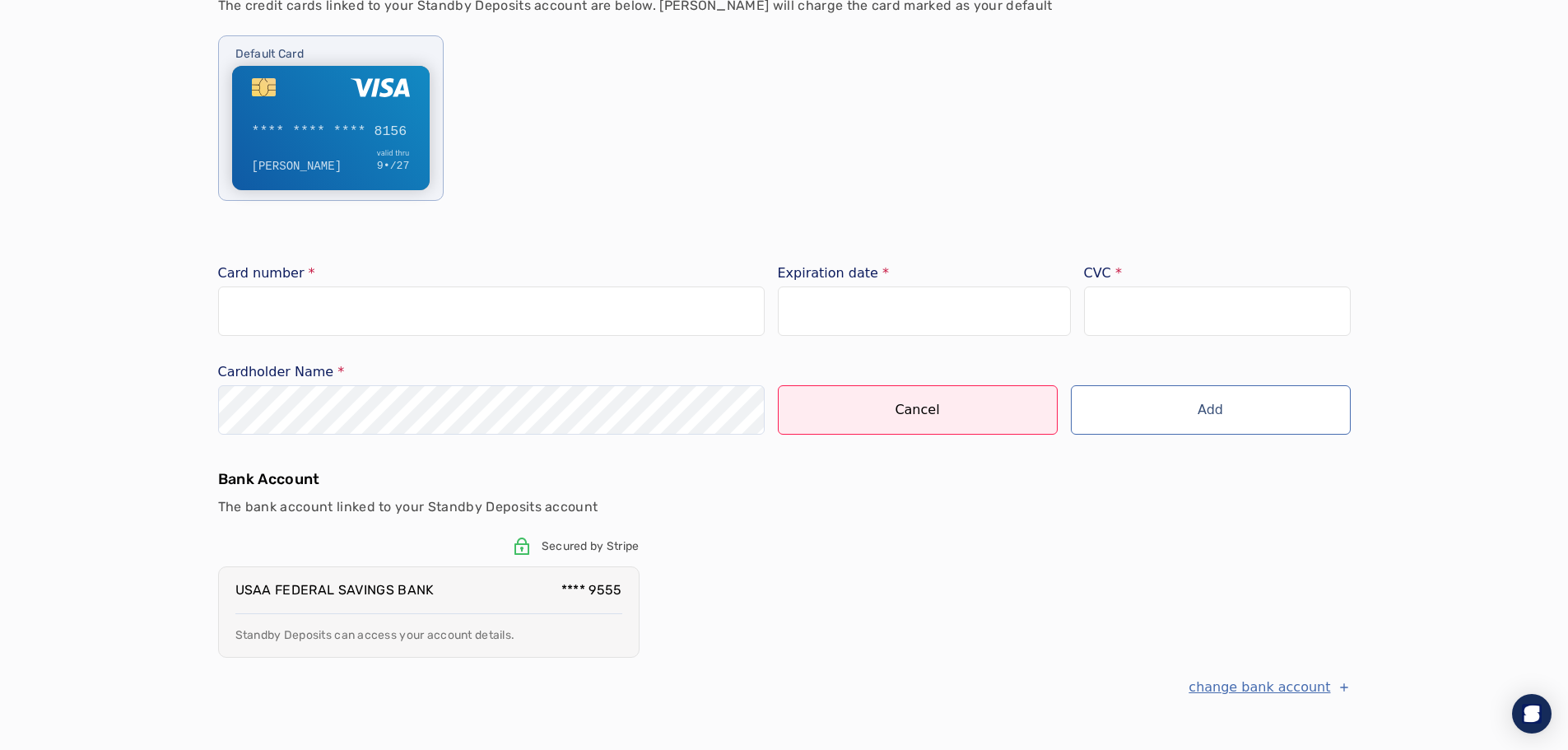
click at [543, 568] on div "USAA FEDERAL SAVINGS BANK **** 9555 Standby Deposits can access your account de…" at bounding box center [429, 612] width 422 height 91
click at [1289, 696] on button "change bank account" at bounding box center [1270, 687] width 161 height 20
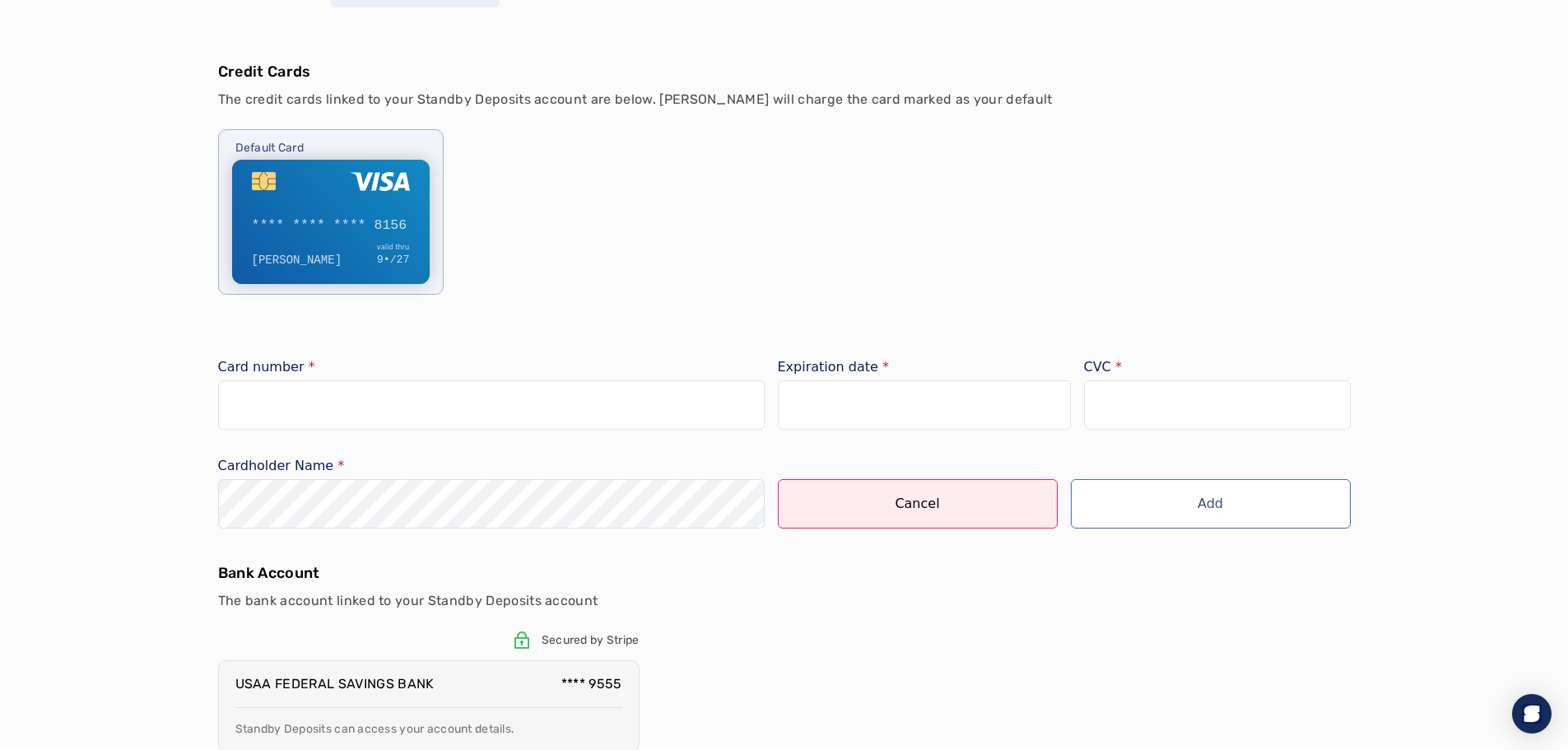
scroll to position [0, 0]
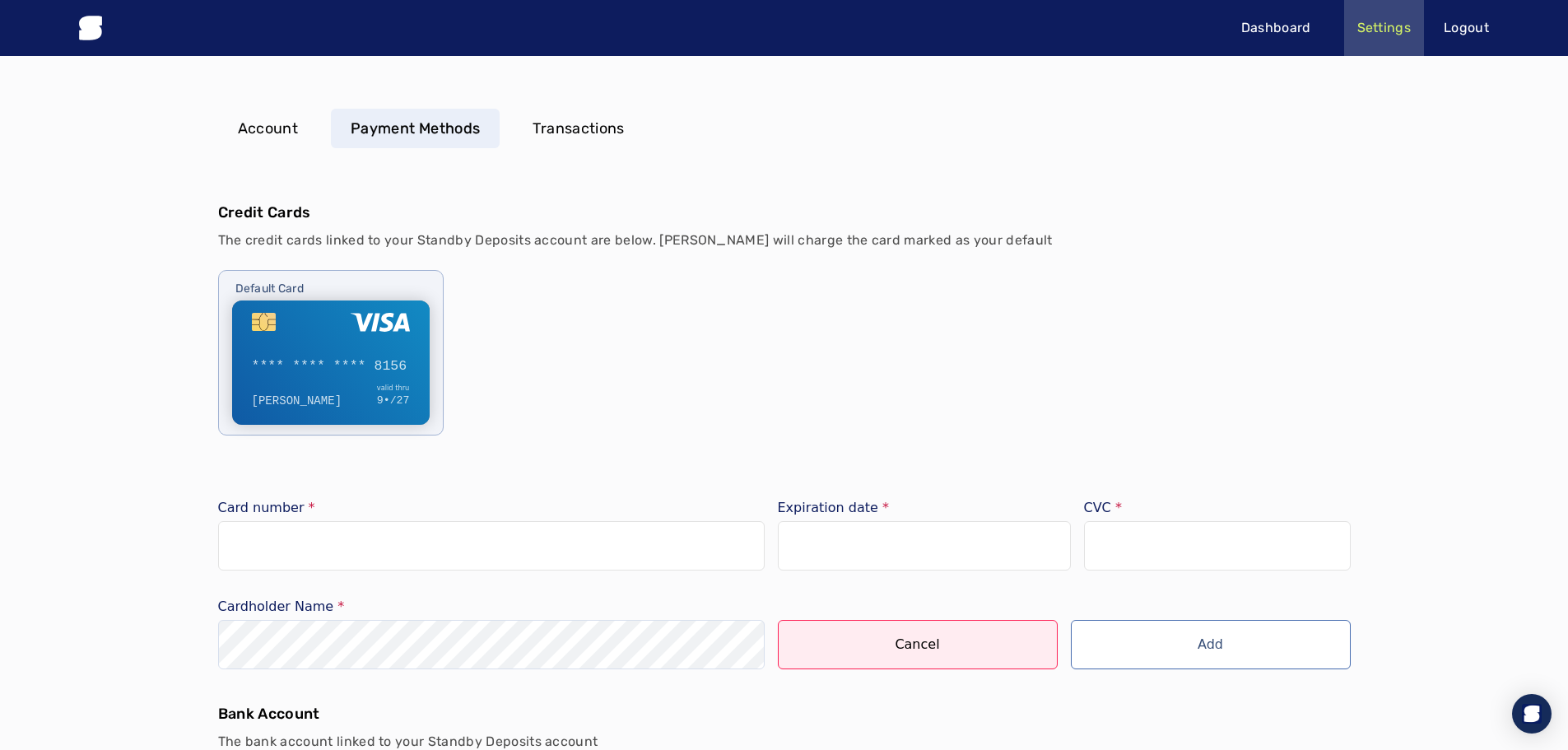
click at [277, 127] on p "Account" at bounding box center [268, 128] width 61 height 23
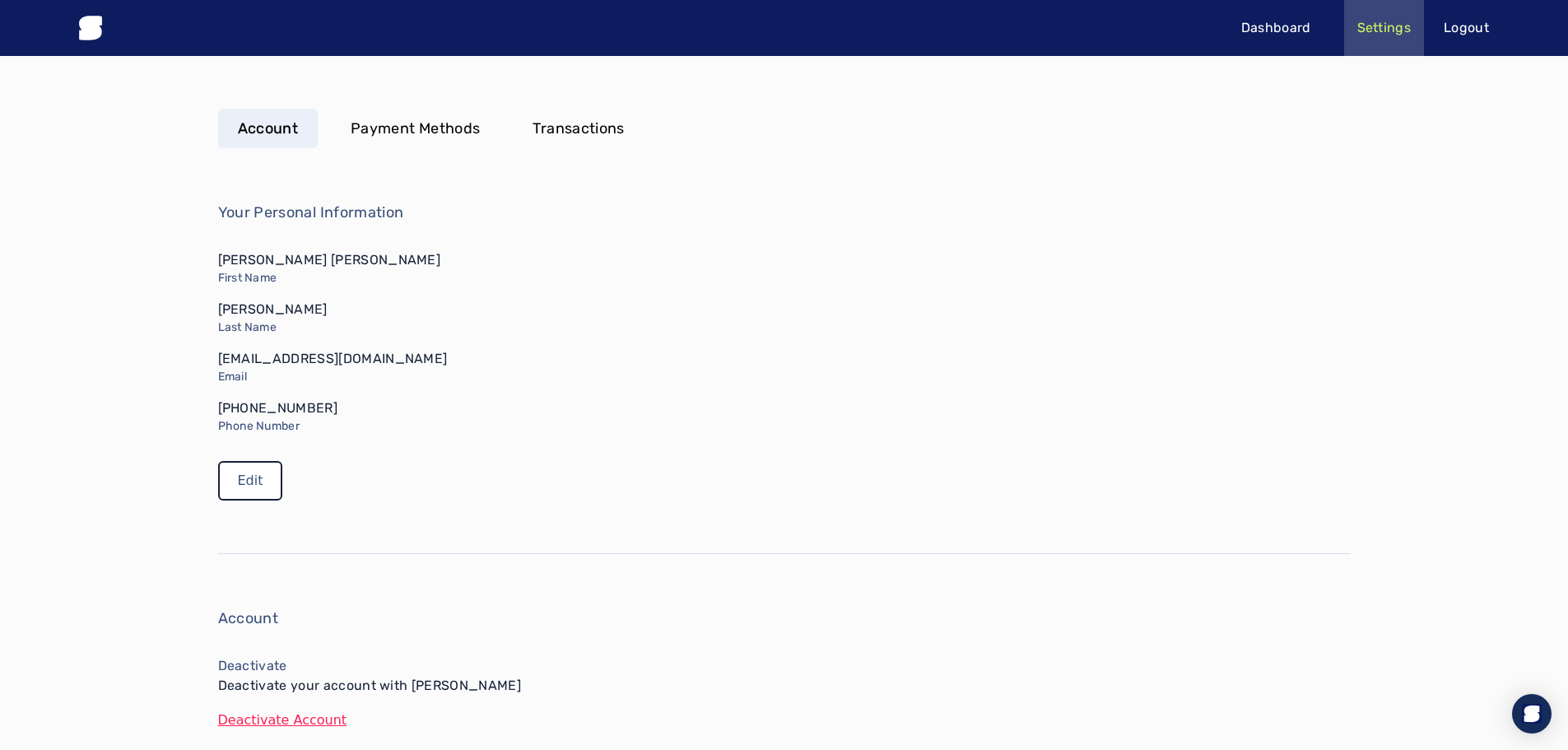
click at [267, 475] on link "Edit" at bounding box center [250, 481] width 65 height 40
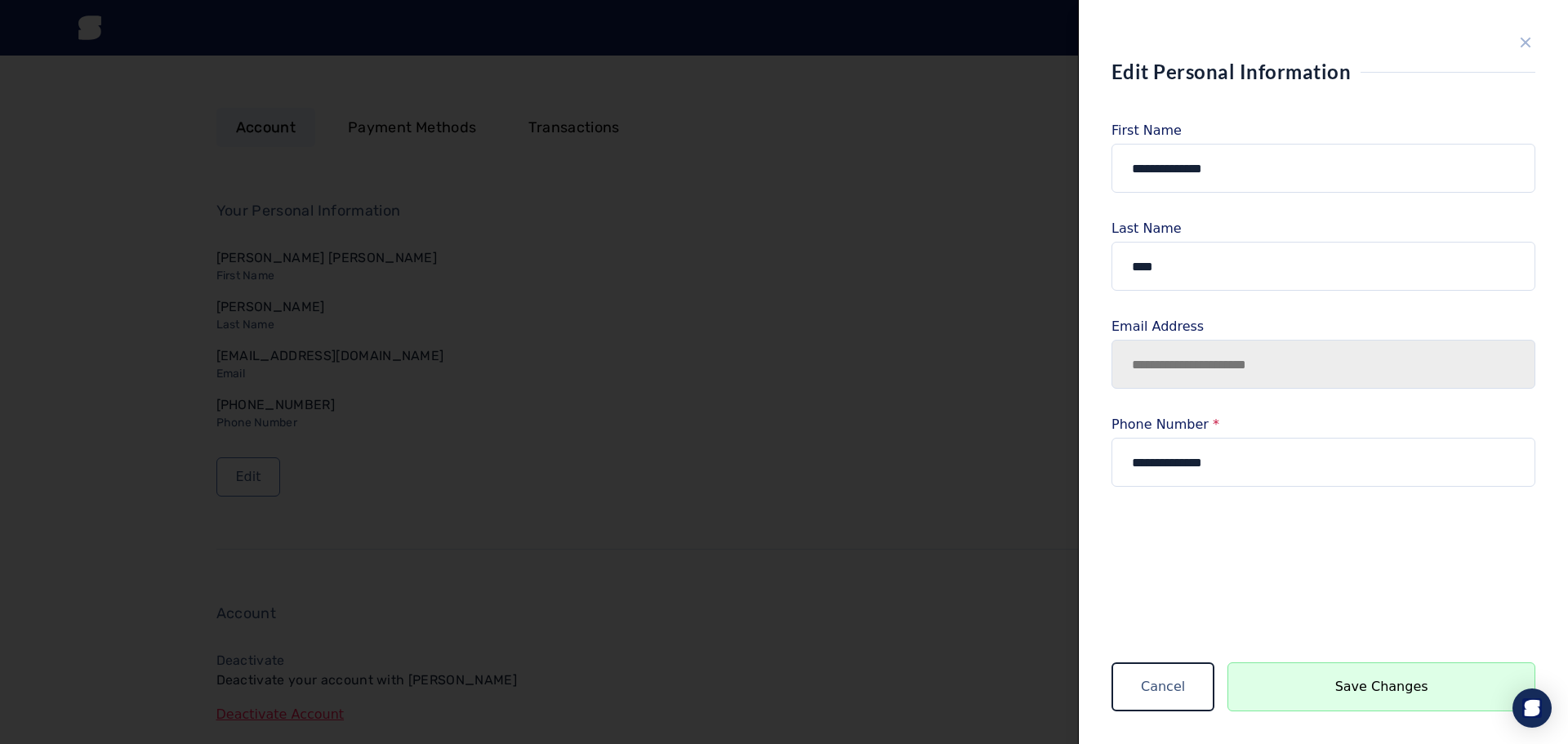
click at [1170, 674] on button "Cancel" at bounding box center [1164, 687] width 103 height 49
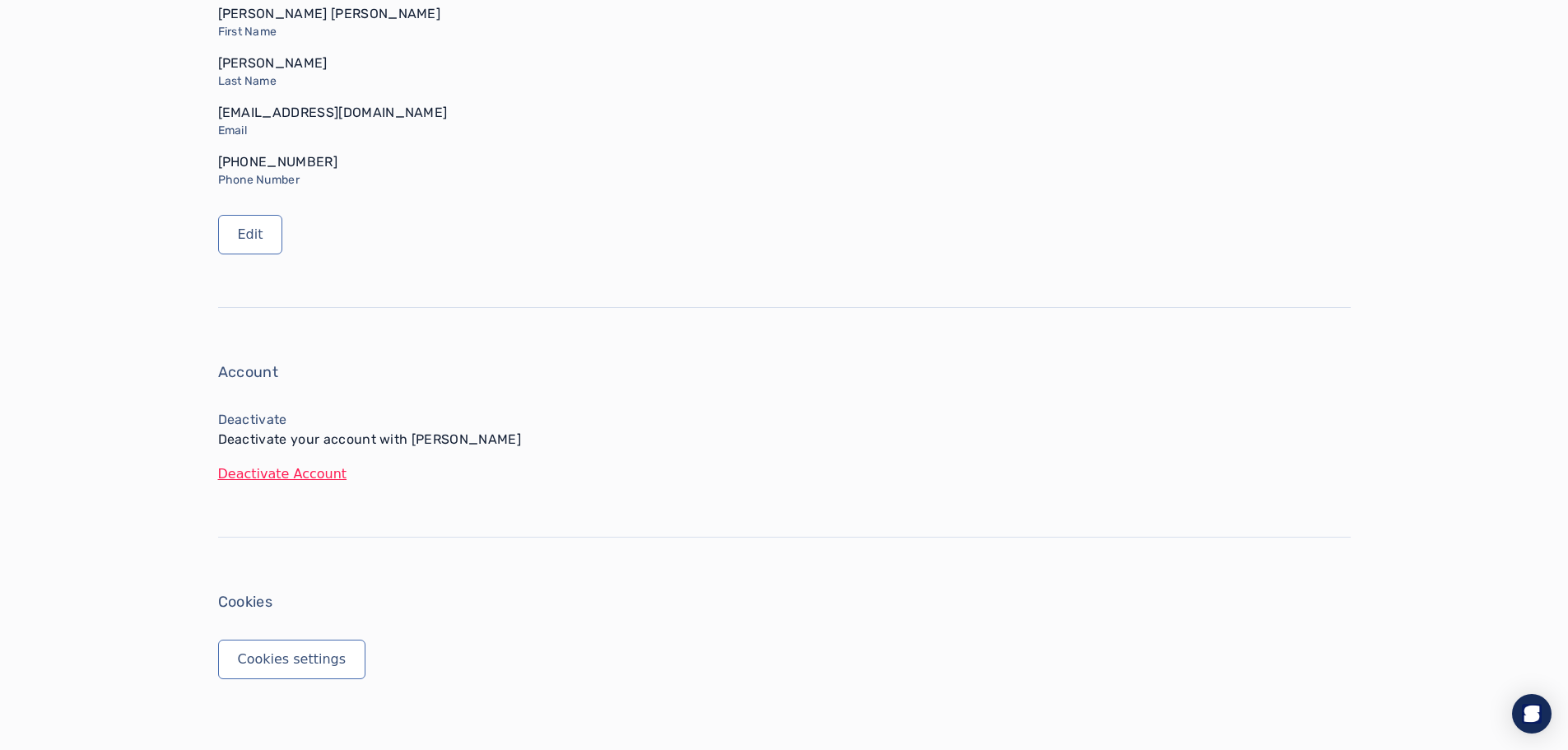
scroll to position [247, 0]
click at [273, 477] on button "Deactivate Account" at bounding box center [785, 473] width 1133 height 20
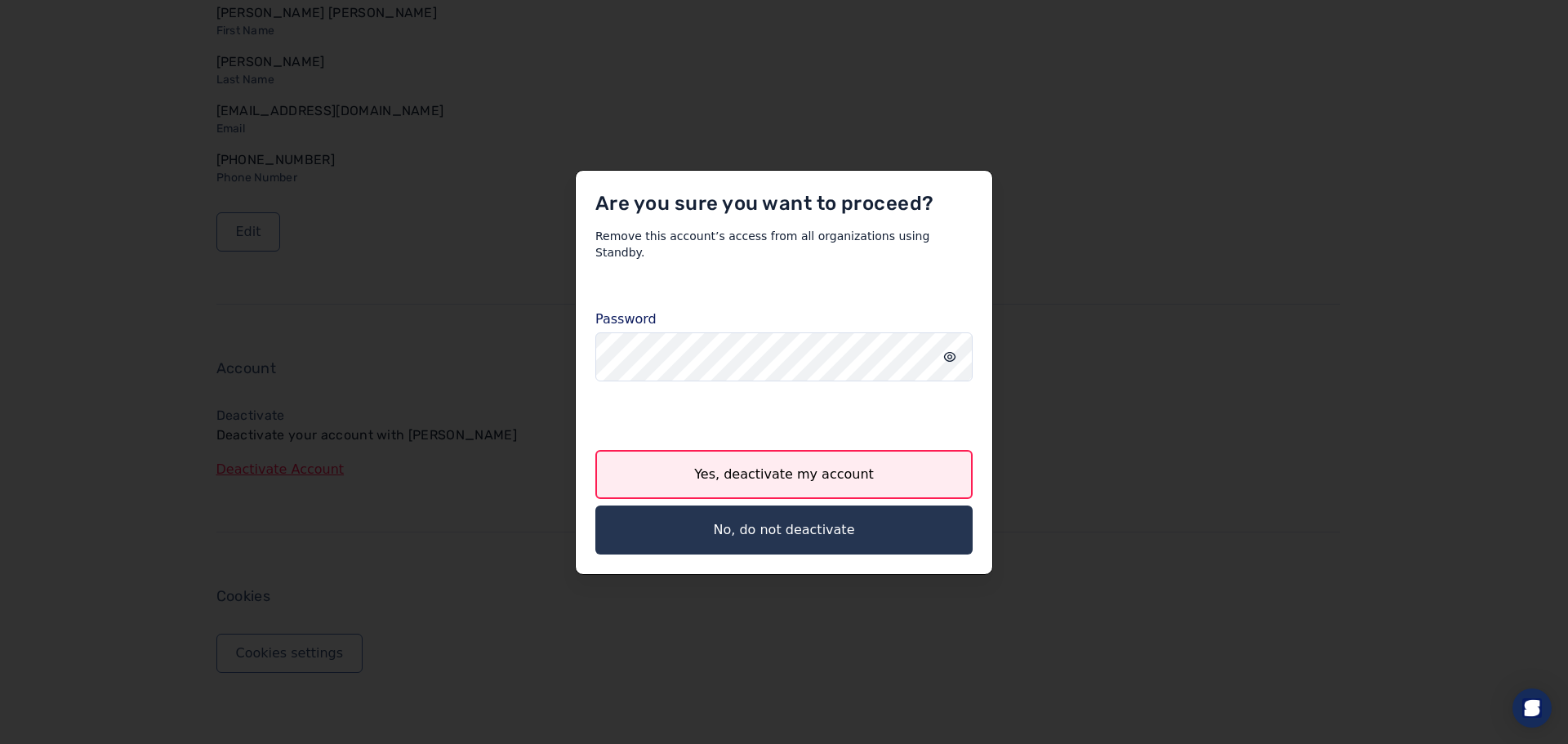
click at [731, 467] on button "Yes, deactivate my account" at bounding box center [784, 474] width 377 height 49
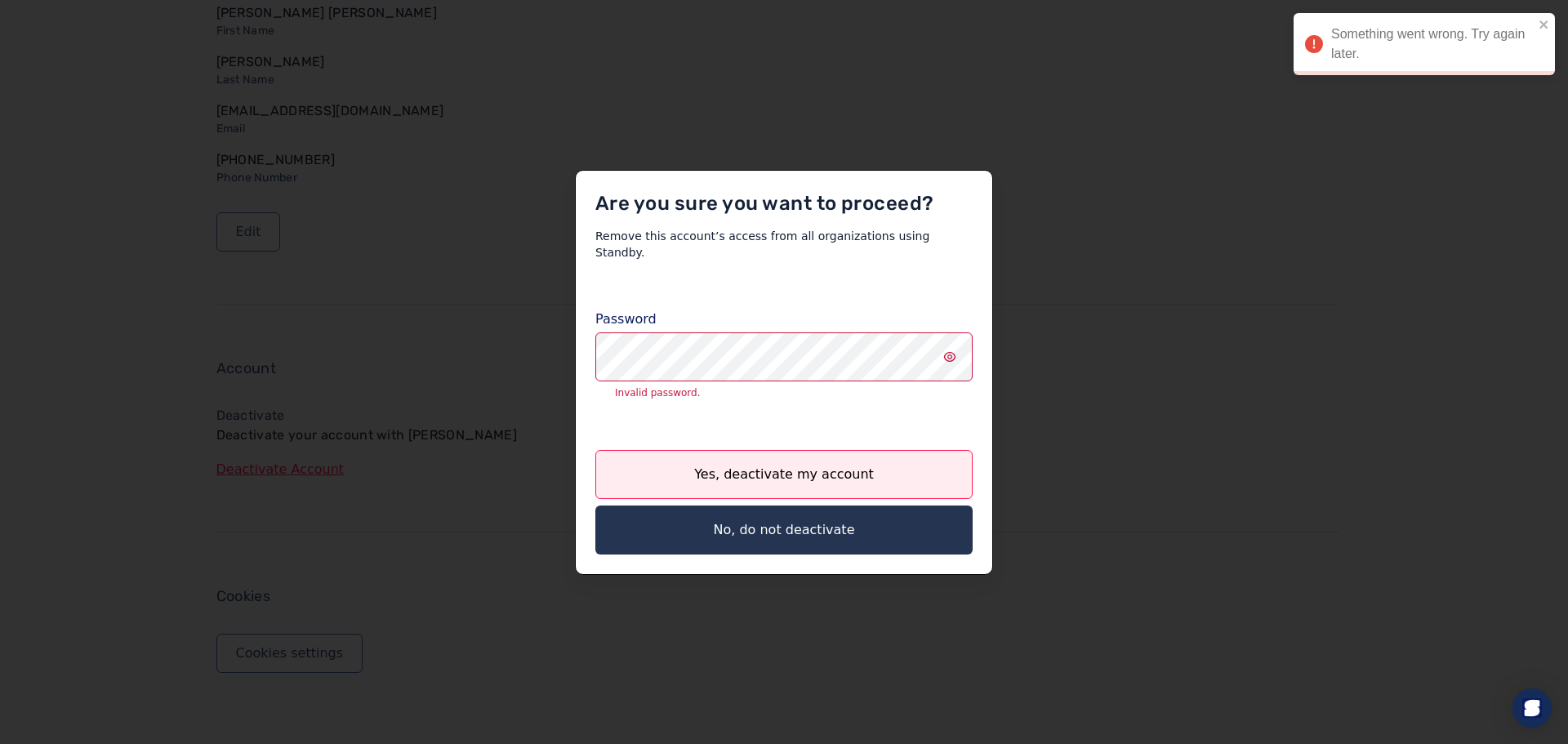
click at [947, 350] on icon "input icon" at bounding box center [950, 357] width 13 height 13
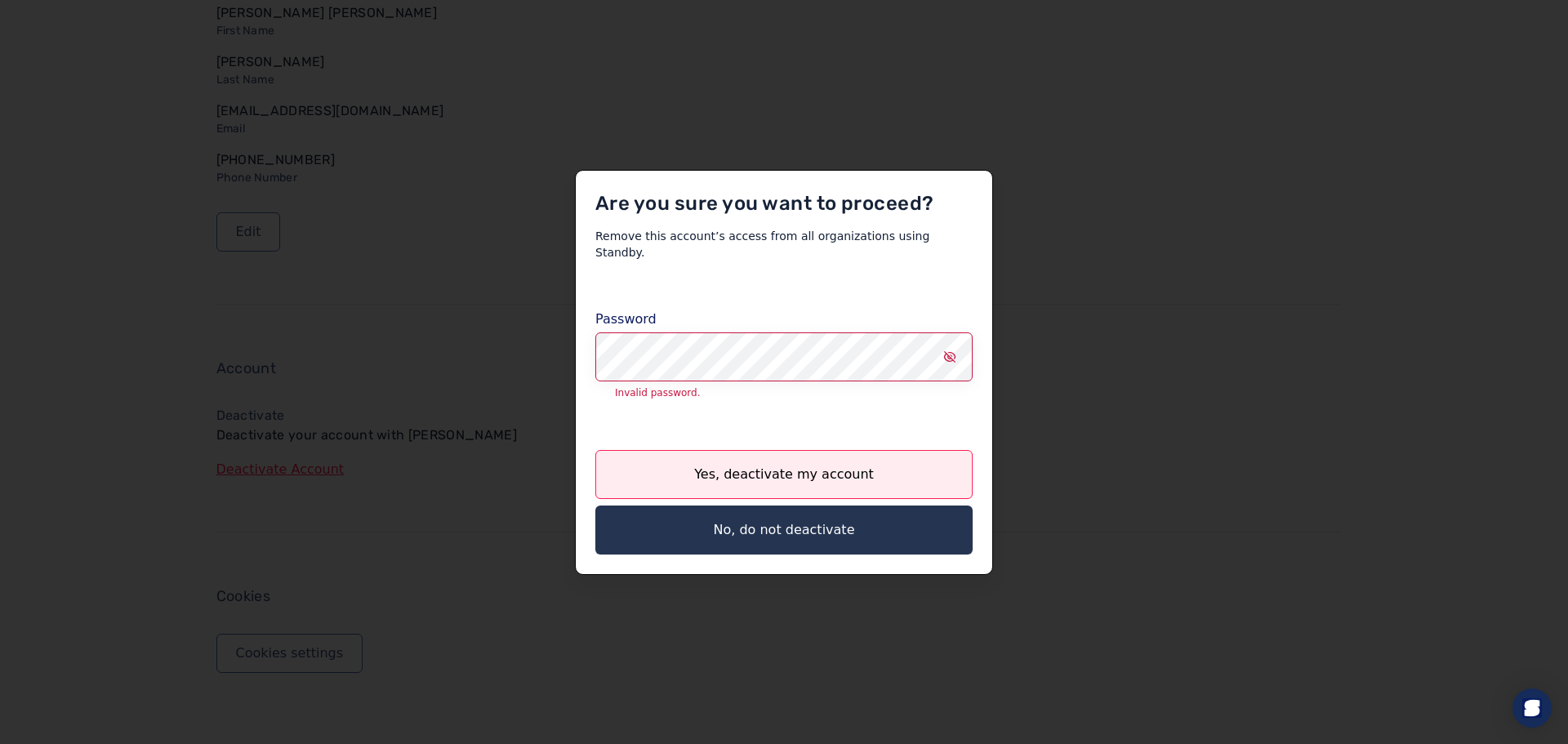
click at [596, 450] on button "Yes, deactivate my account" at bounding box center [784, 474] width 377 height 49
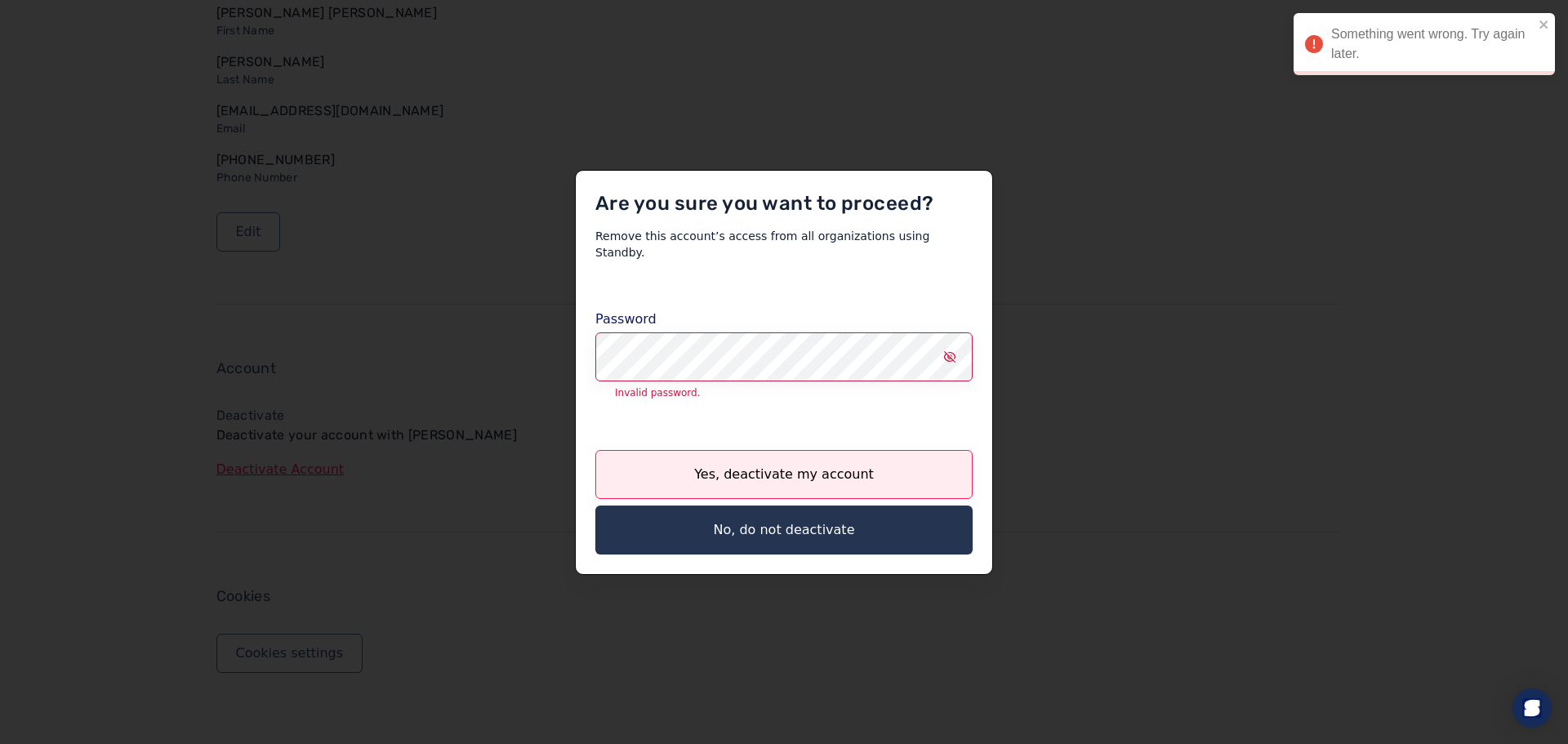
click at [459, 271] on body "Dashboard Settings Logout Account Payment Methods Transactions Your Personal In…" at bounding box center [778, 127] width 1556 height 744
click at [1263, 260] on div at bounding box center [784, 372] width 1568 height 744
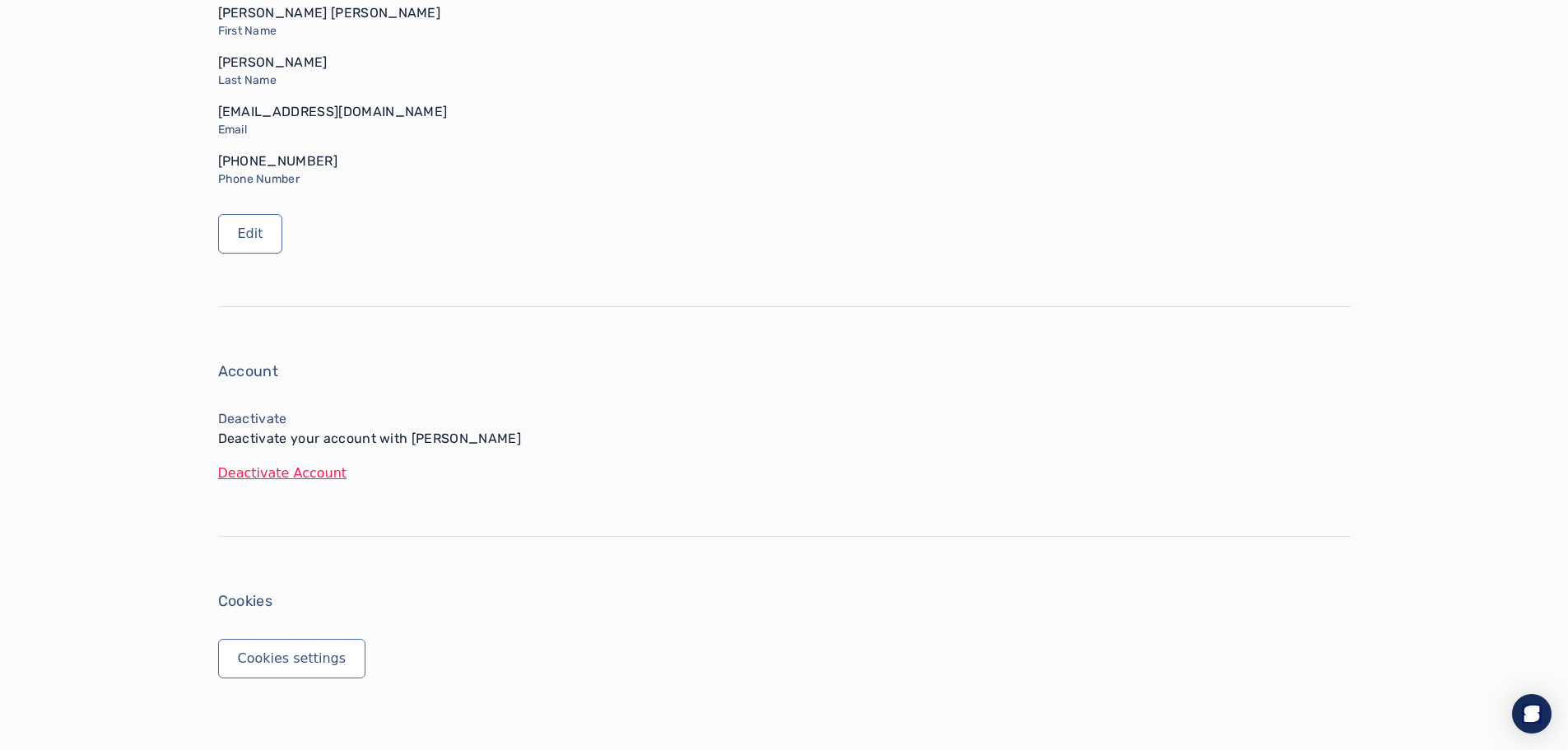
click at [551, 419] on p "Deactivate" at bounding box center [785, 419] width 1133 height 20
click at [1534, 710] on img "Open Intercom Messenger" at bounding box center [1532, 714] width 21 height 21
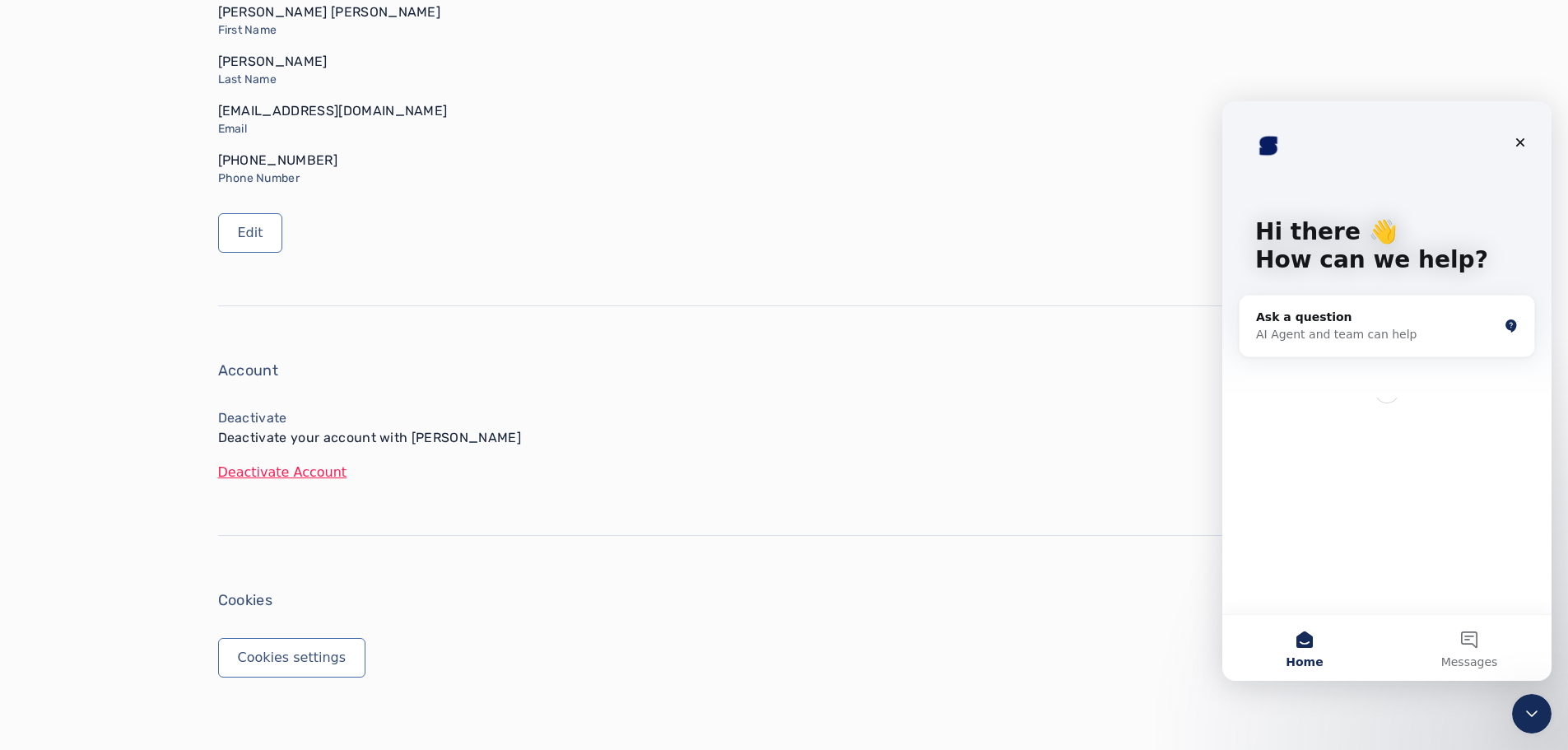
scroll to position [0, 0]
click at [1379, 319] on div "Ask a question" at bounding box center [1378, 317] width 242 height 17
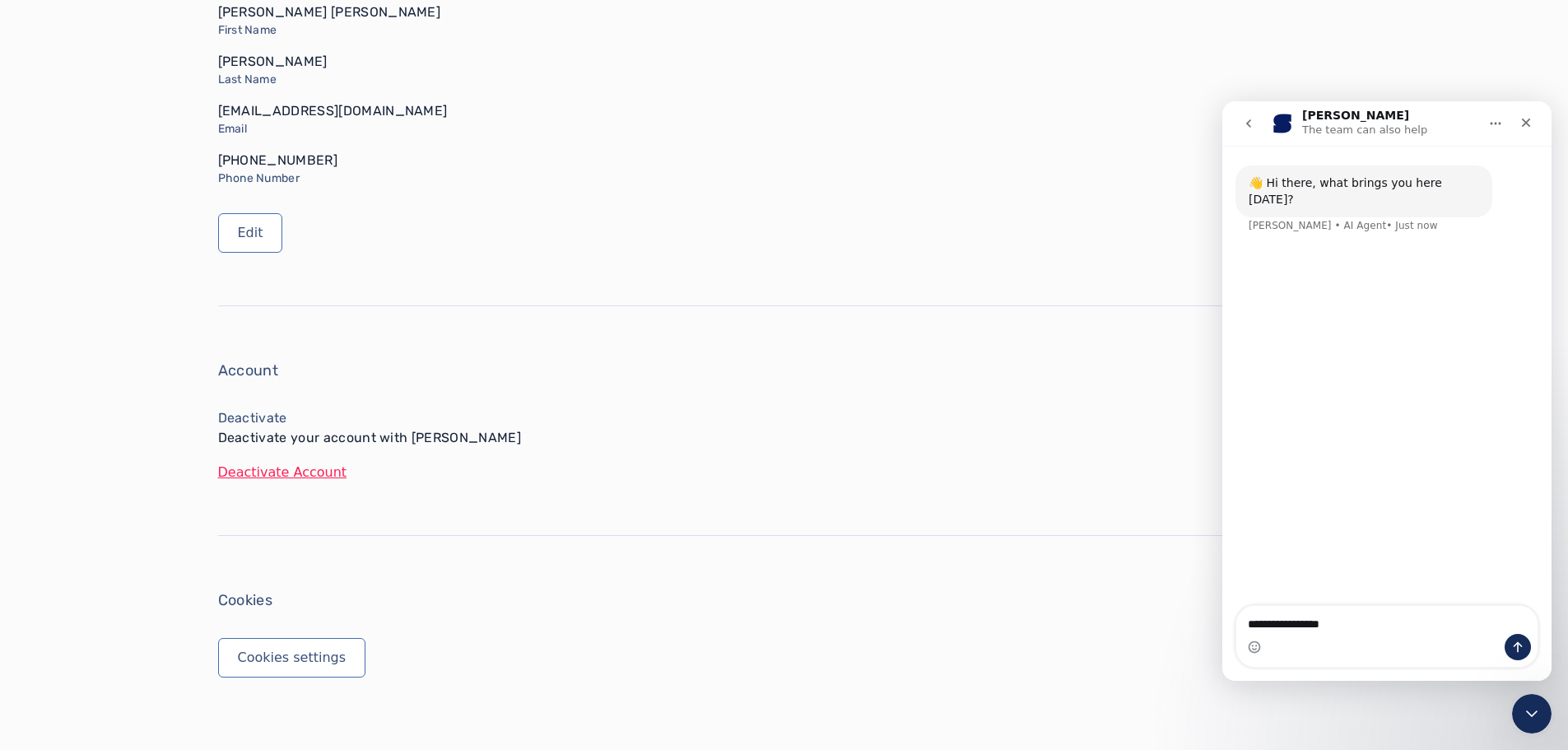
type textarea "**********"
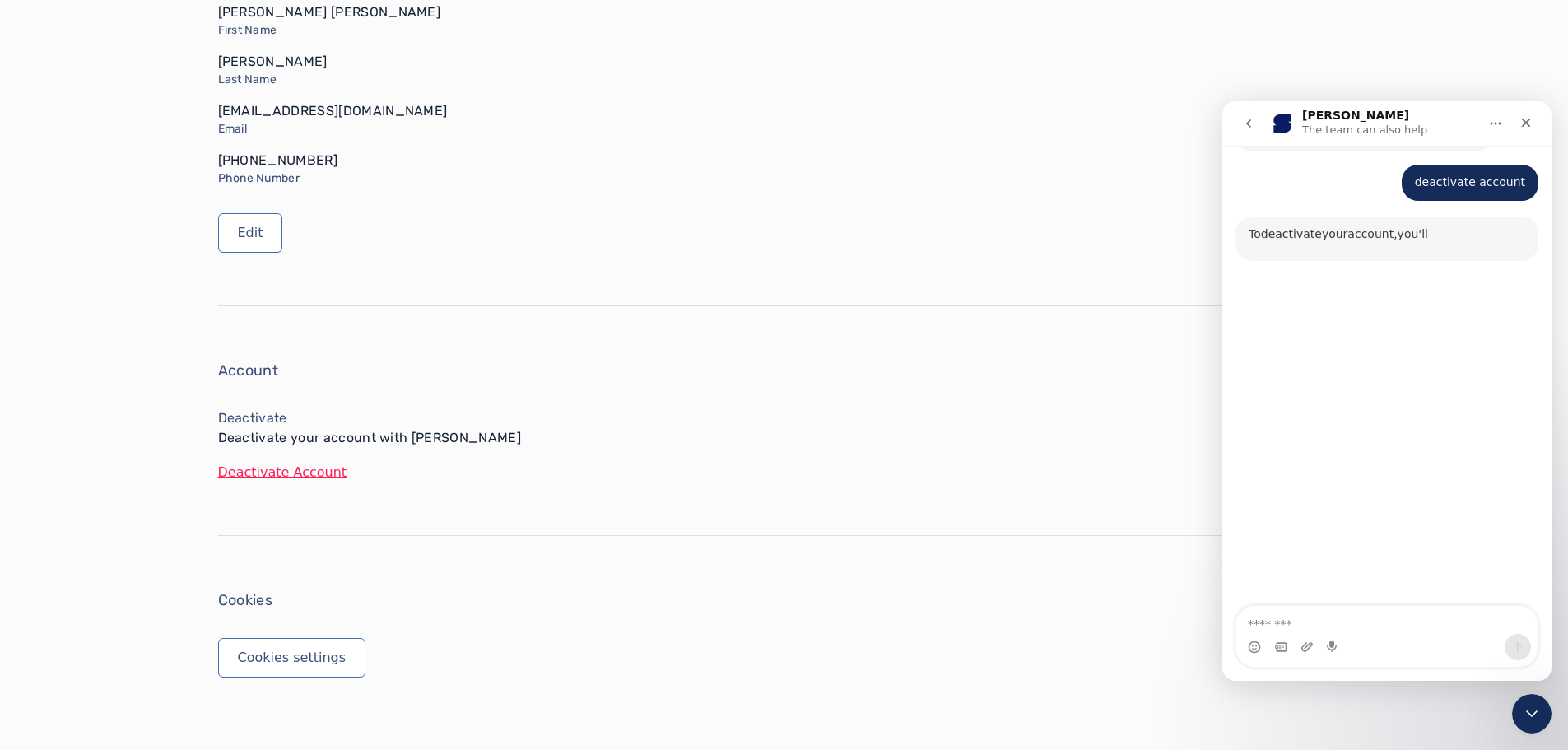
scroll to position [73, 0]
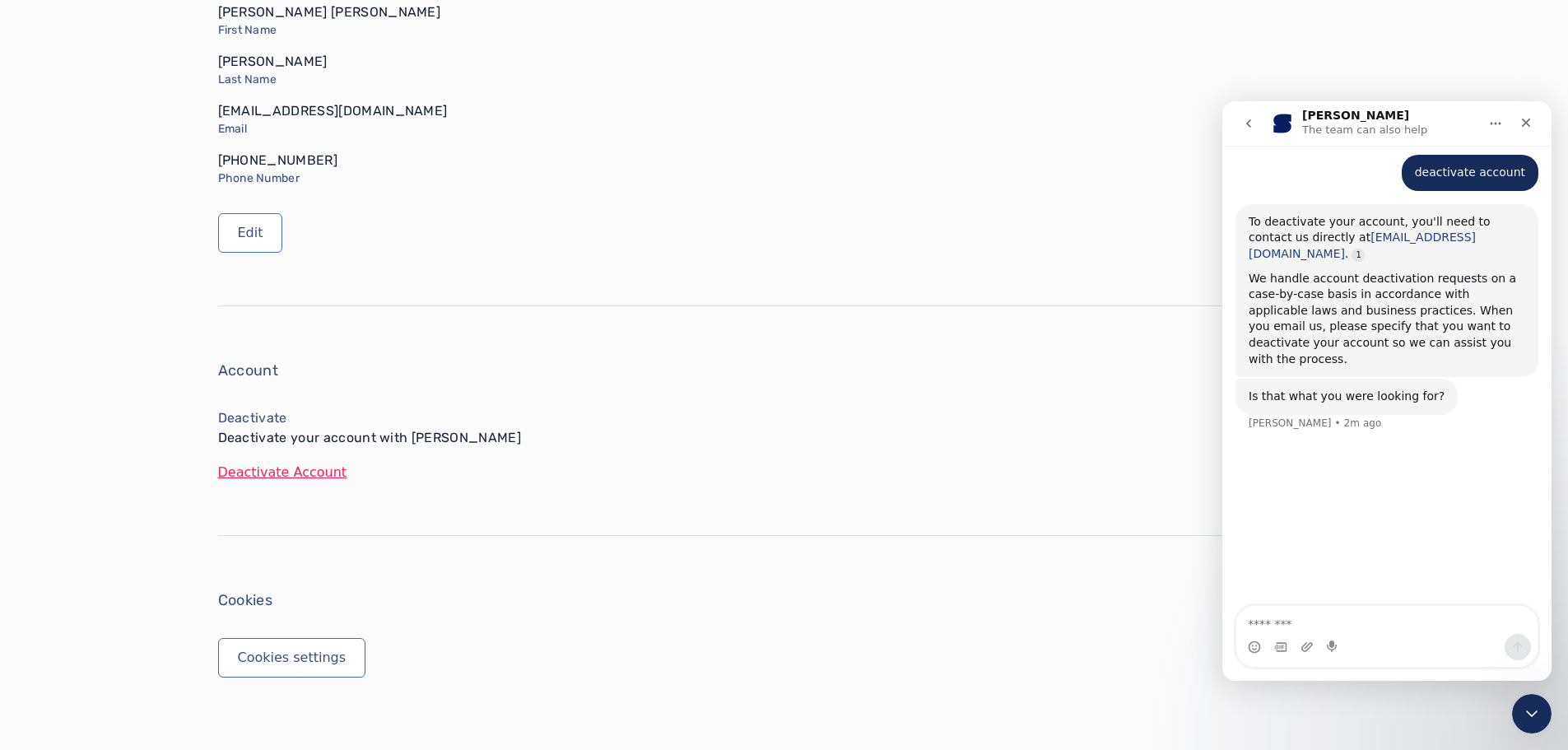
click at [1351, 231] on link "support@standby.io" at bounding box center [1363, 245] width 227 height 30
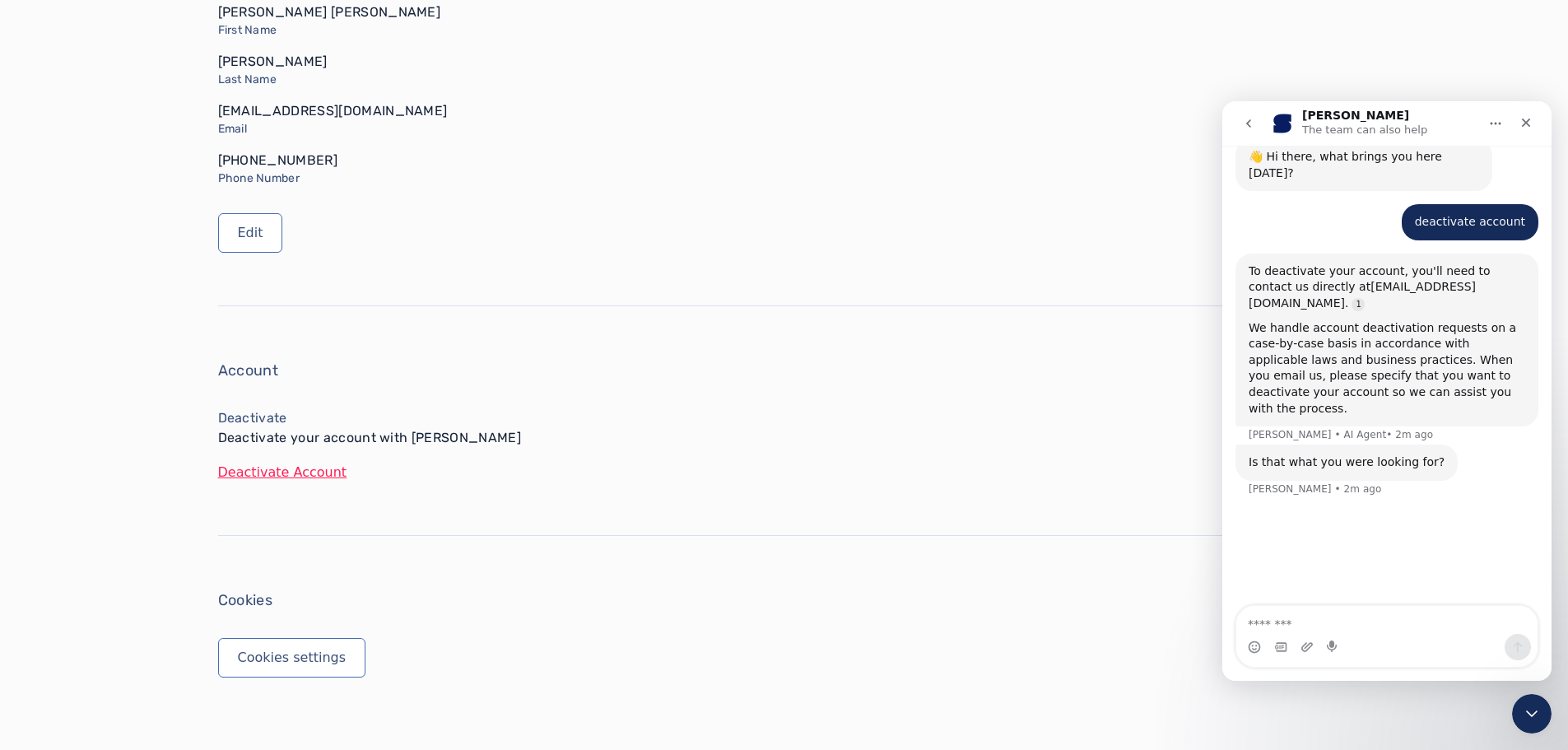
scroll to position [0, 0]
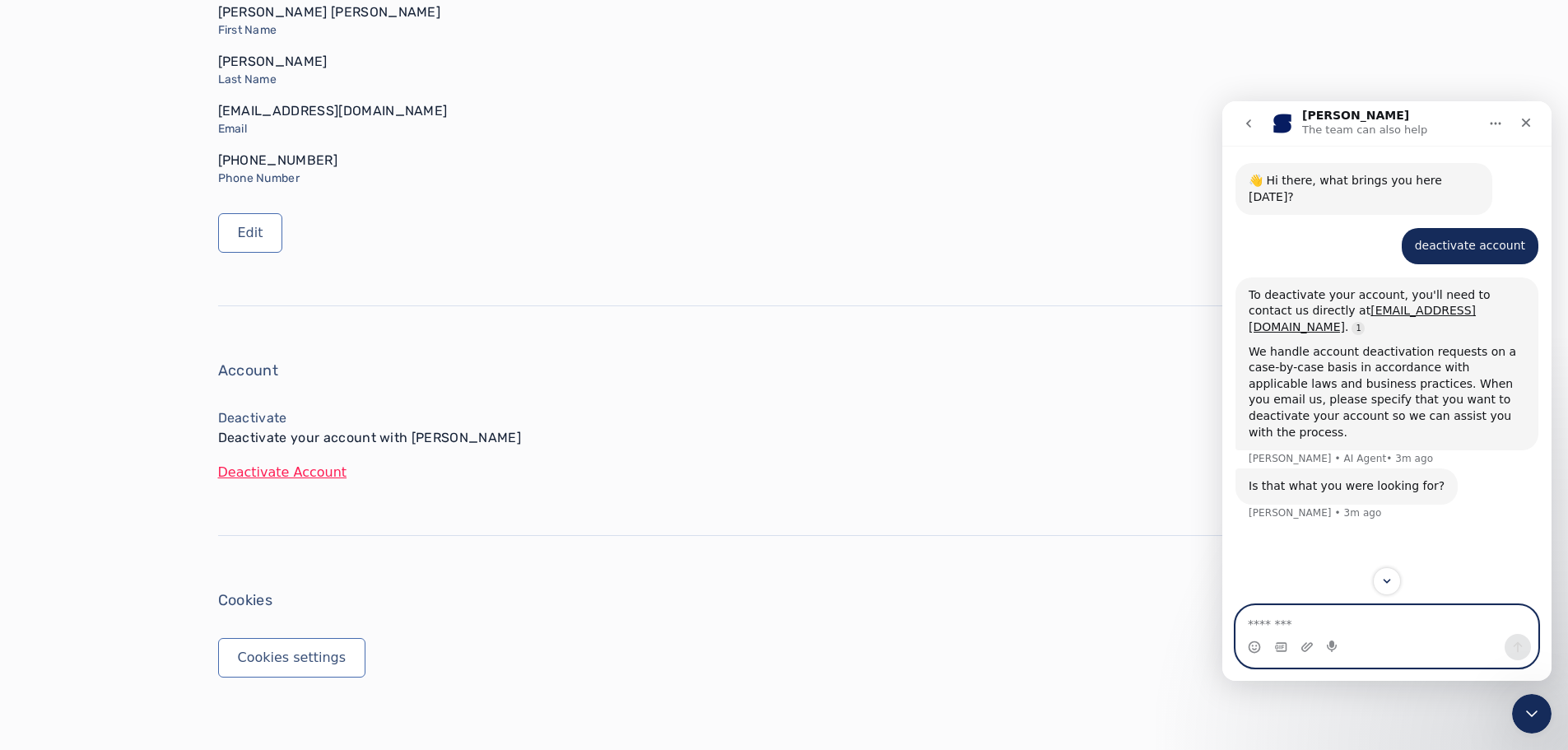
click at [1316, 622] on textarea "Message…" at bounding box center [1388, 620] width 301 height 28
type textarea "**********"
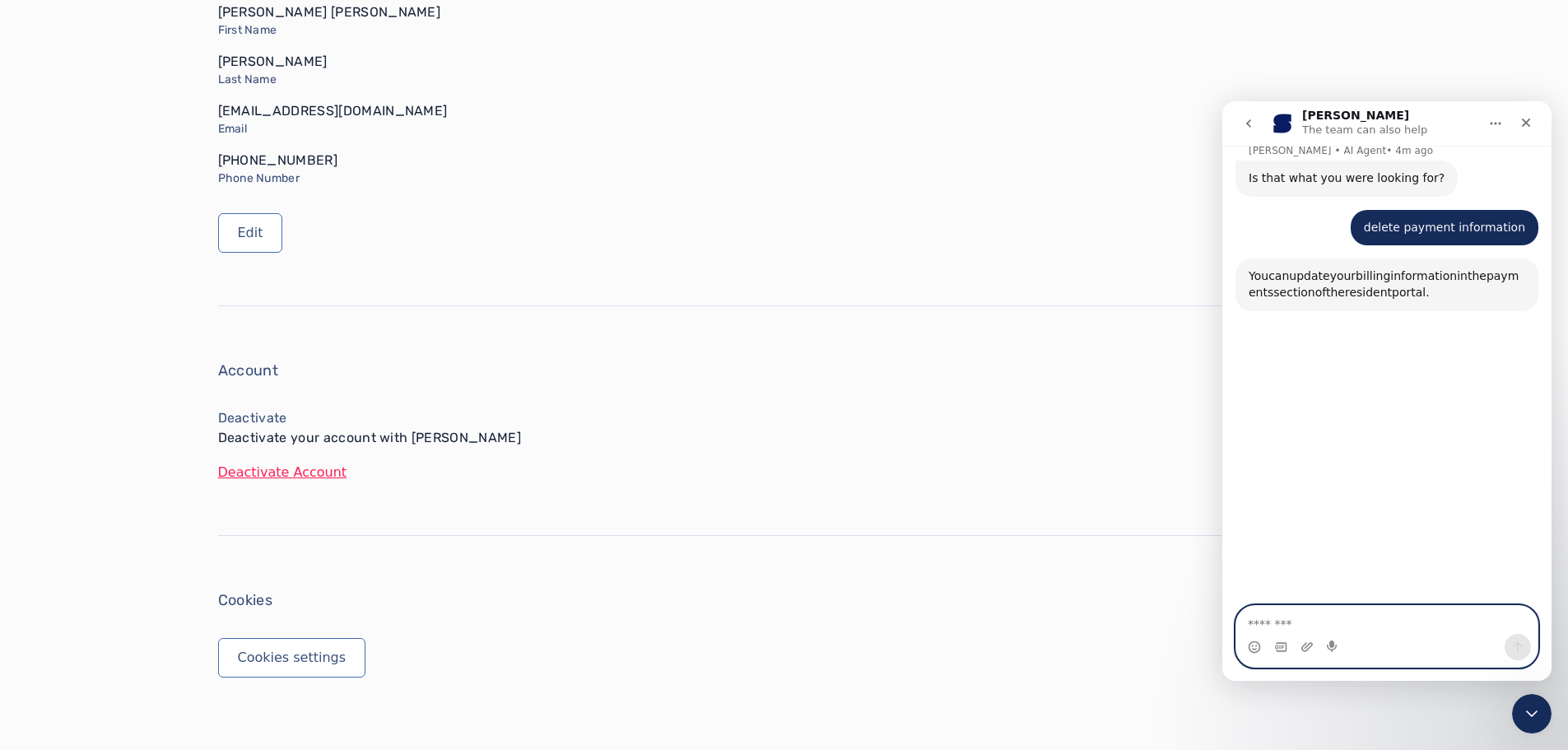
scroll to position [330, 0]
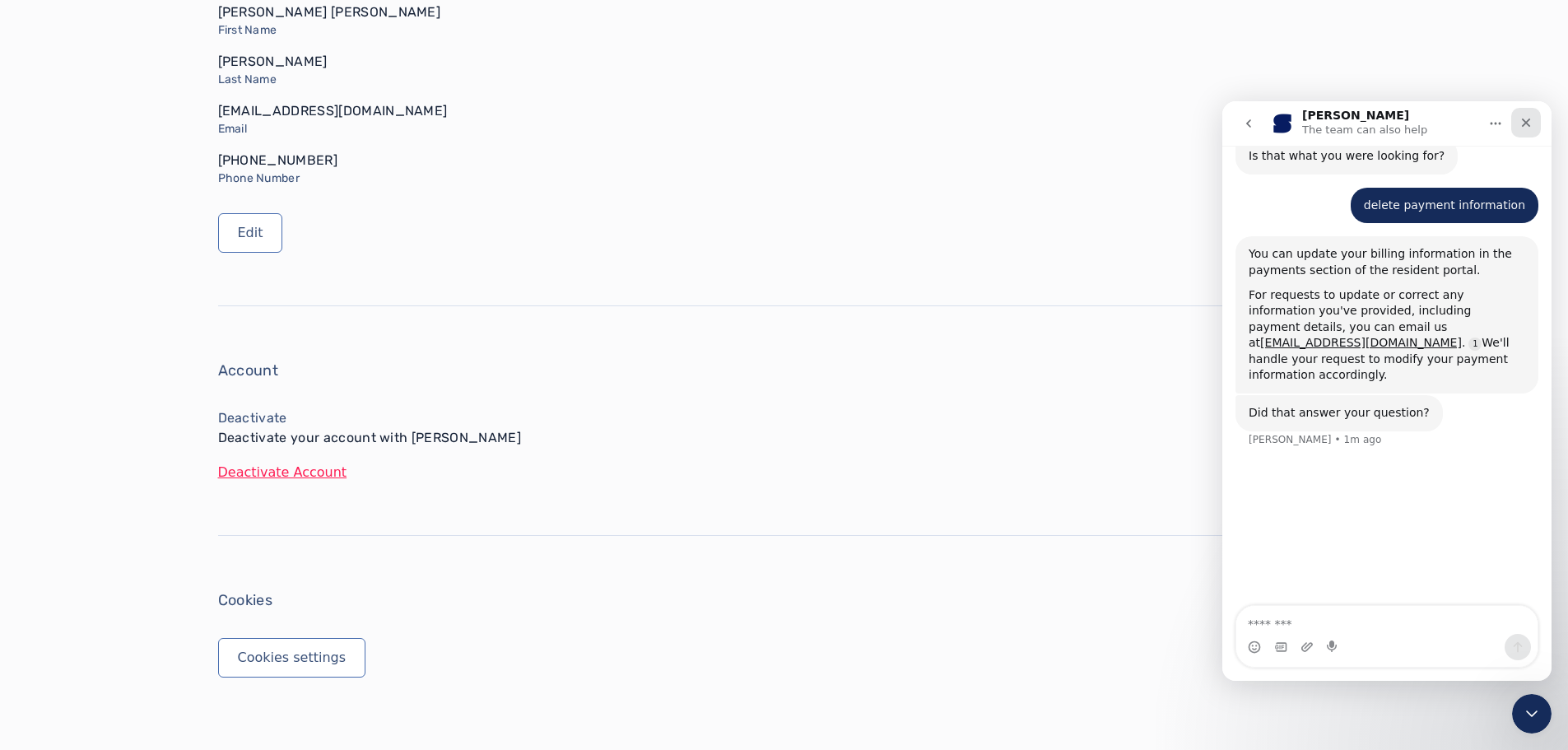
click at [1528, 119] on icon "Close" at bounding box center [1526, 123] width 13 height 13
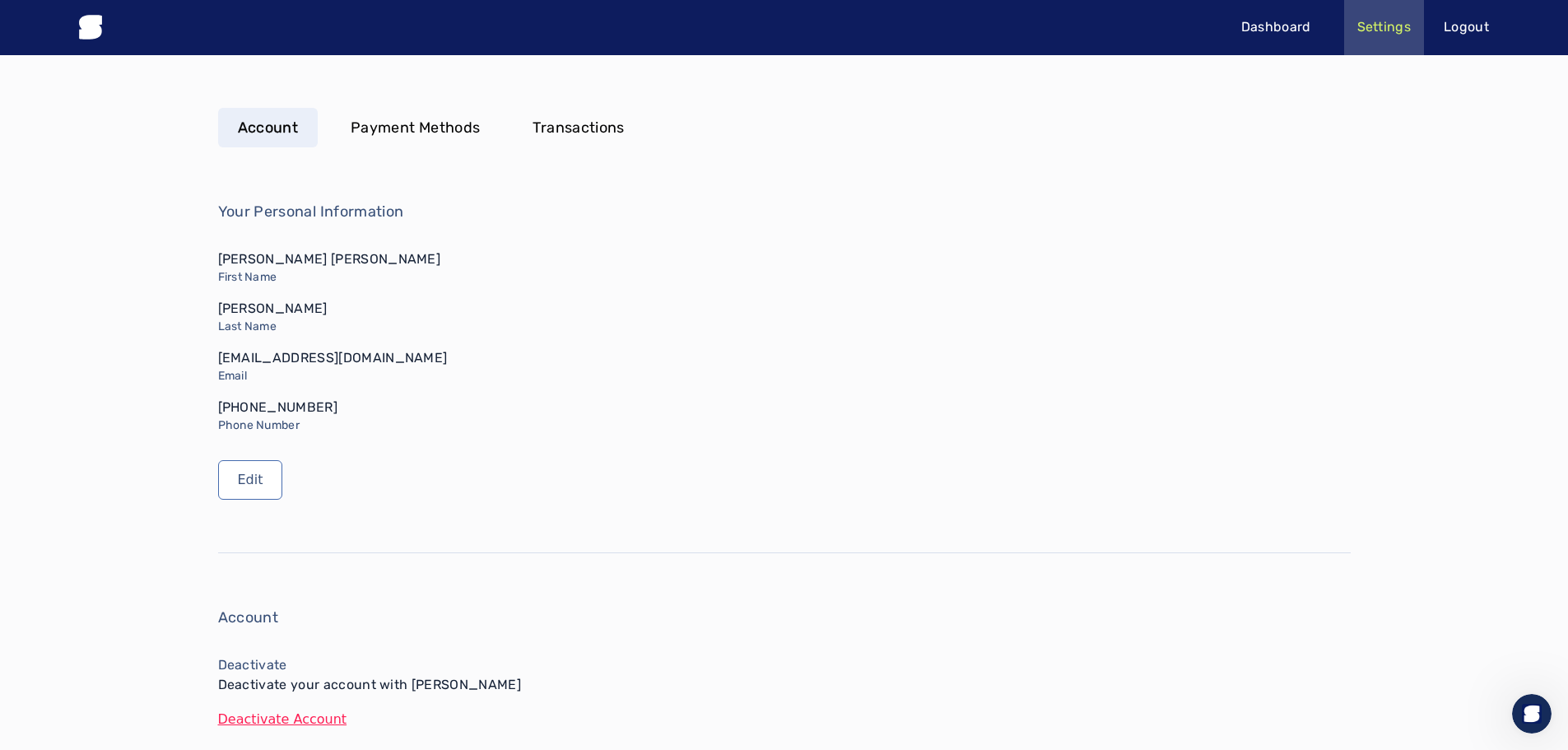
scroll to position [0, 0]
